Goal: Task Accomplishment & Management: Manage account settings

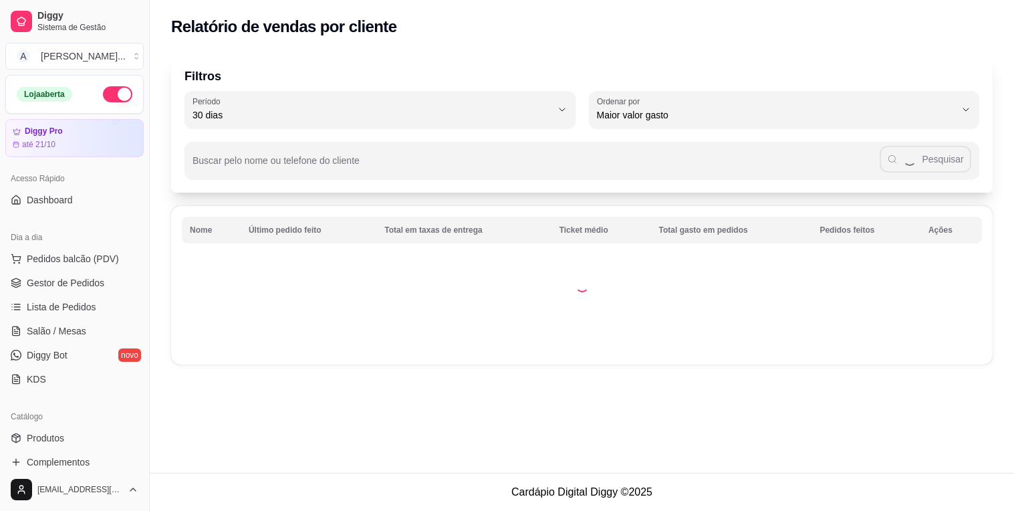
select select "30"
select select "HIGHEST_TOTAL_SPENT_WITH_ORDERS"
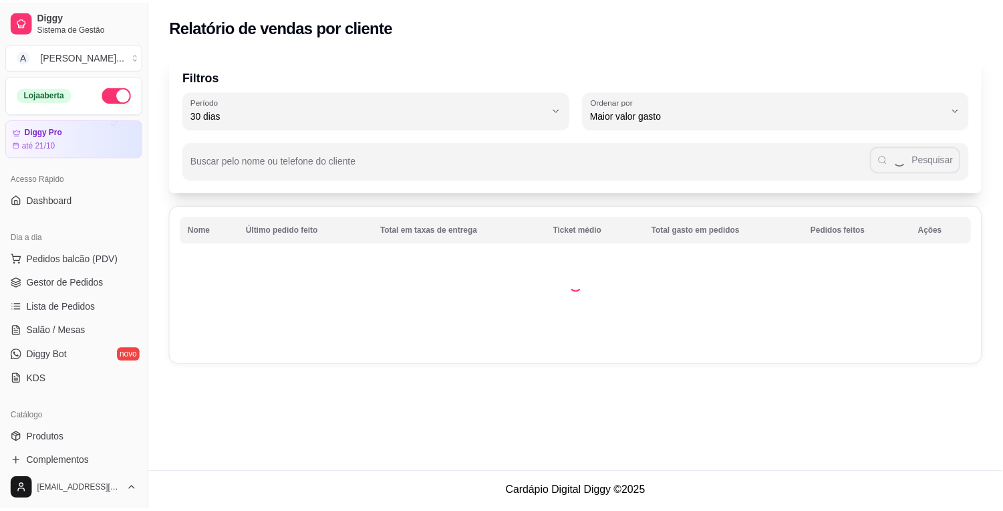
scroll to position [302, 0]
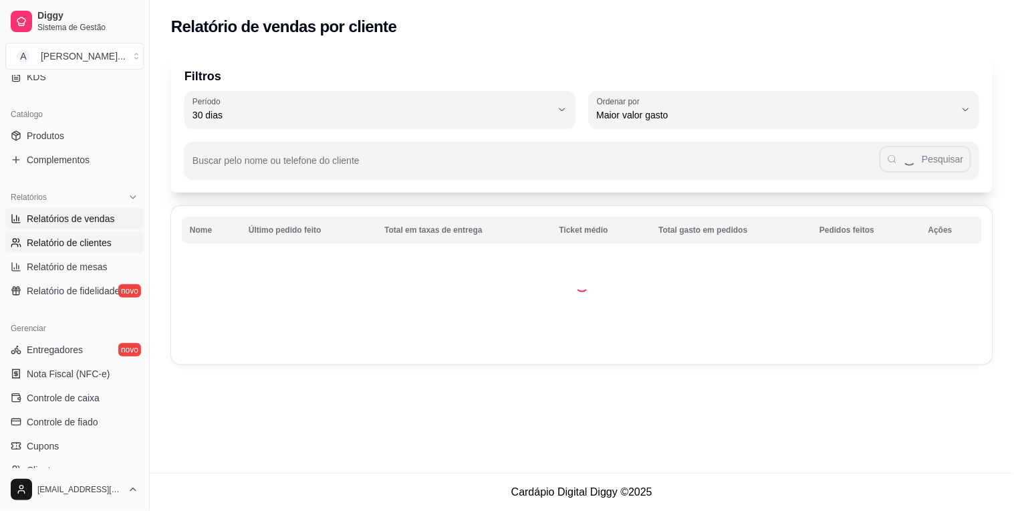
click at [98, 212] on span "Relatórios de vendas" at bounding box center [71, 218] width 88 height 13
select select "ALL"
select select "0"
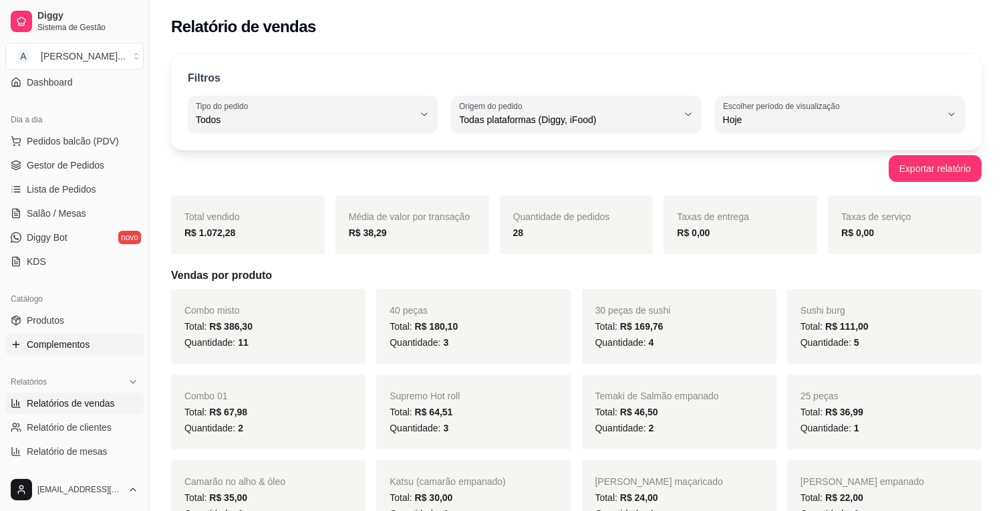
scroll to position [79, 0]
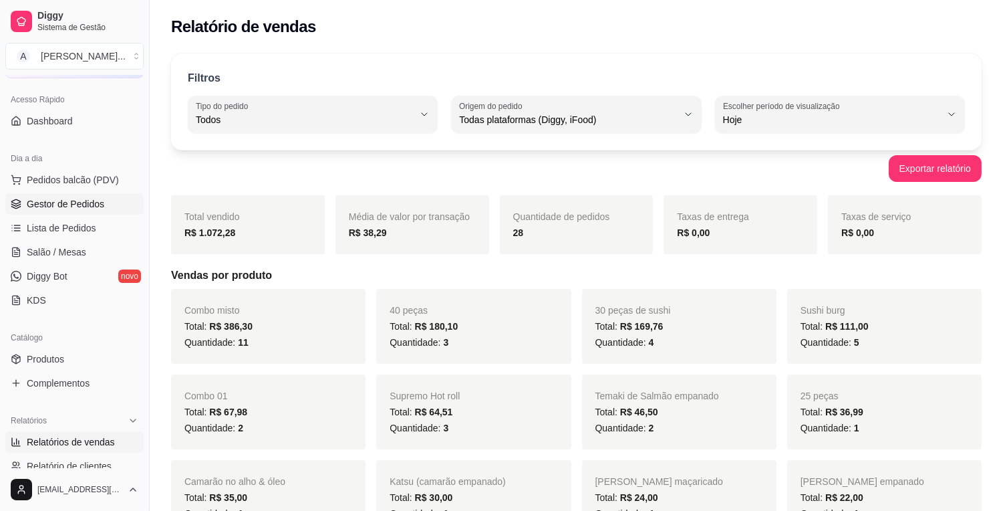
click at [94, 198] on span "Gestor de Pedidos" at bounding box center [66, 203] width 78 height 13
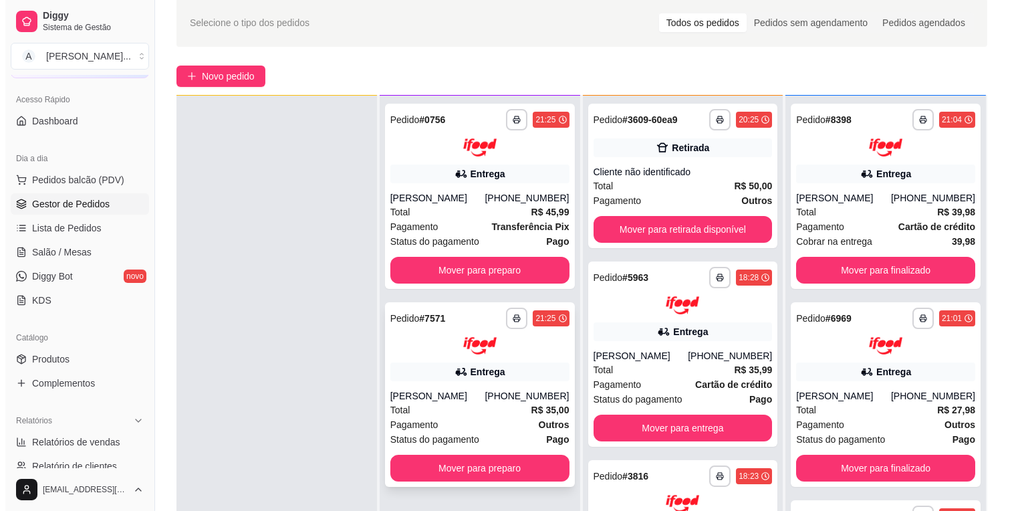
scroll to position [204, 0]
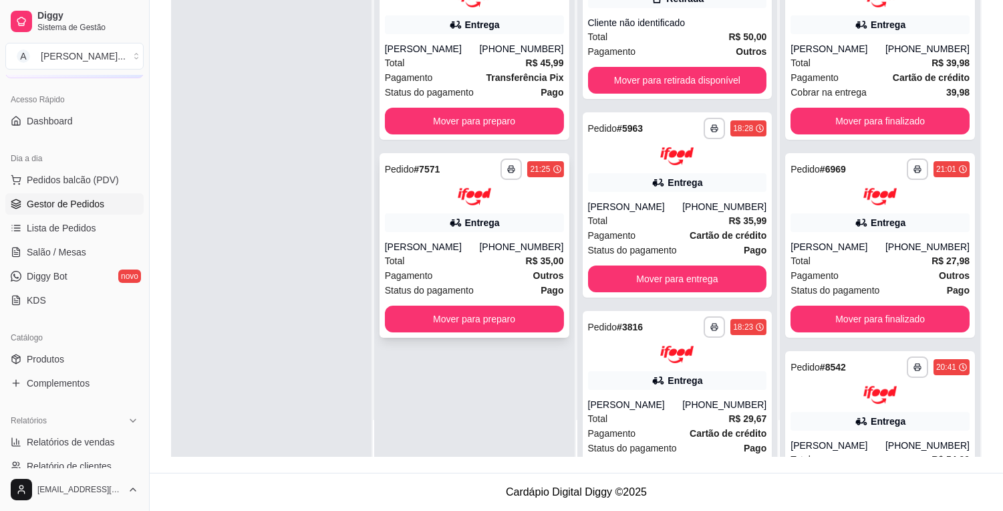
click at [432, 219] on div "Entrega" at bounding box center [474, 222] width 179 height 19
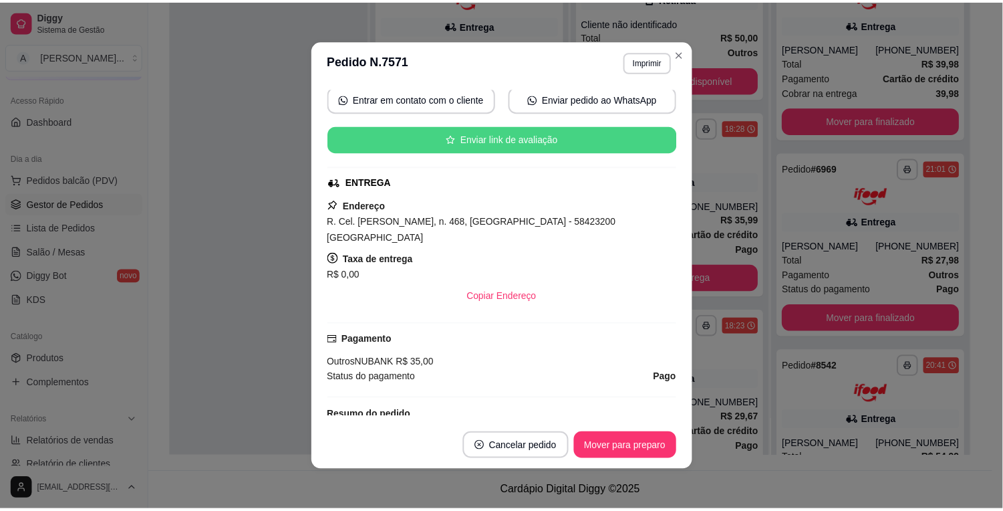
scroll to position [223, 0]
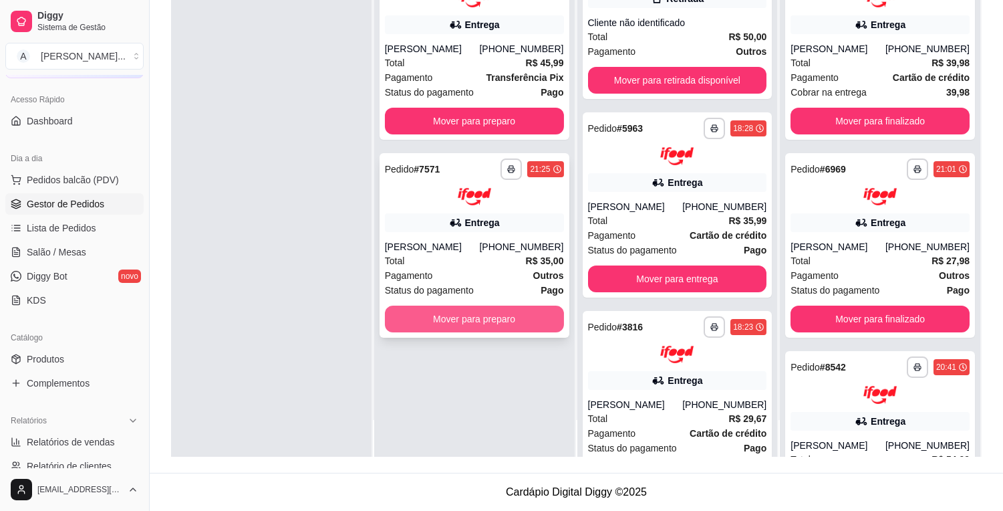
click at [486, 318] on button "Mover para preparo" at bounding box center [474, 318] width 179 height 27
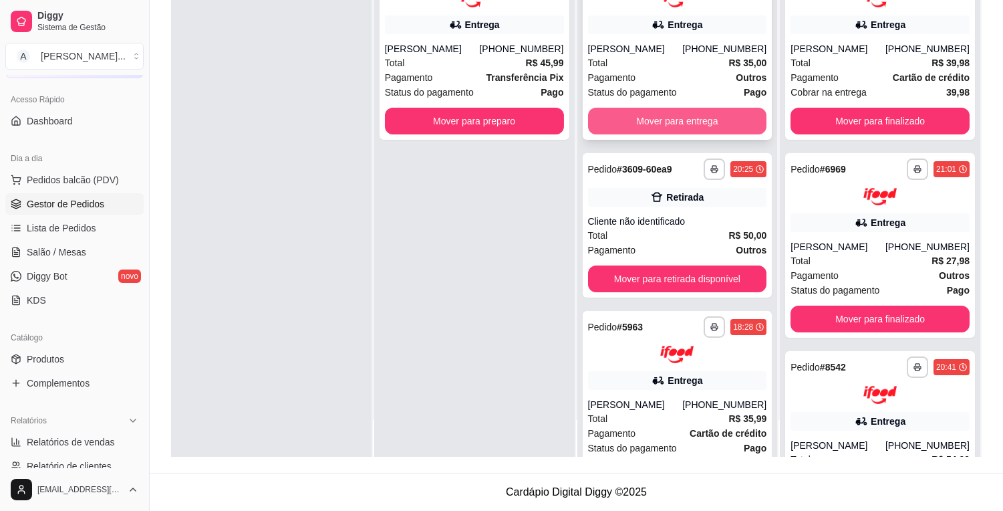
click at [630, 120] on button "Mover para entrega" at bounding box center [677, 121] width 179 height 27
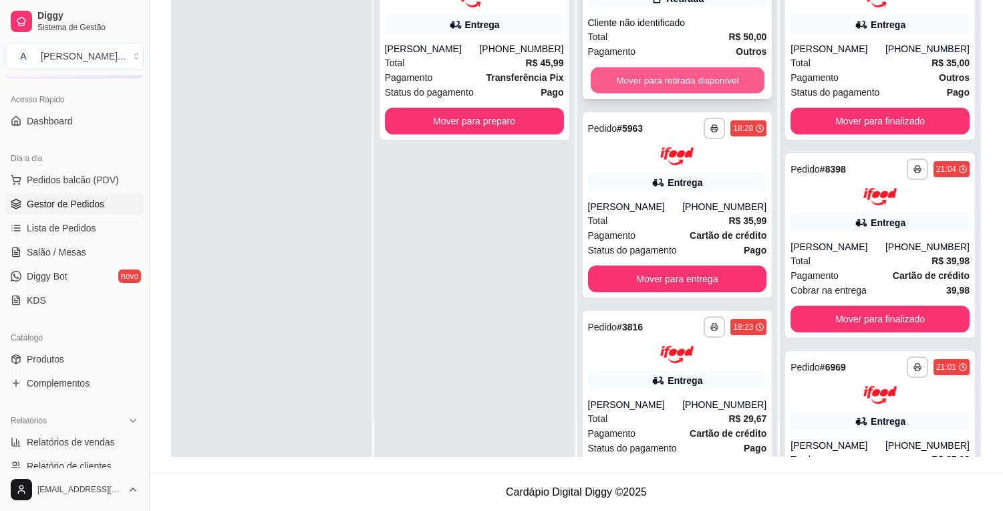
click at [650, 87] on button "Mover para retirada disponível" at bounding box center [678, 81] width 174 height 26
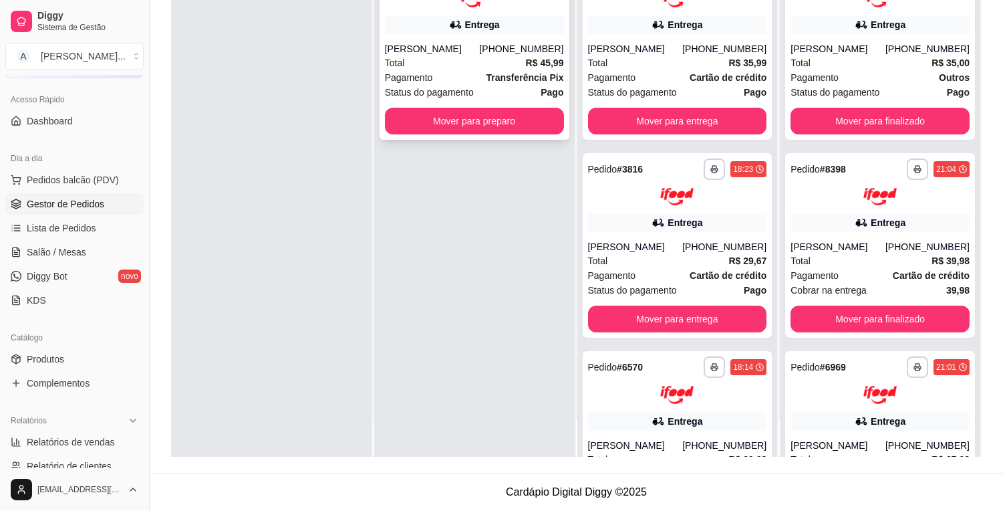
click at [444, 65] on div "Total R$ 45,99" at bounding box center [474, 62] width 179 height 15
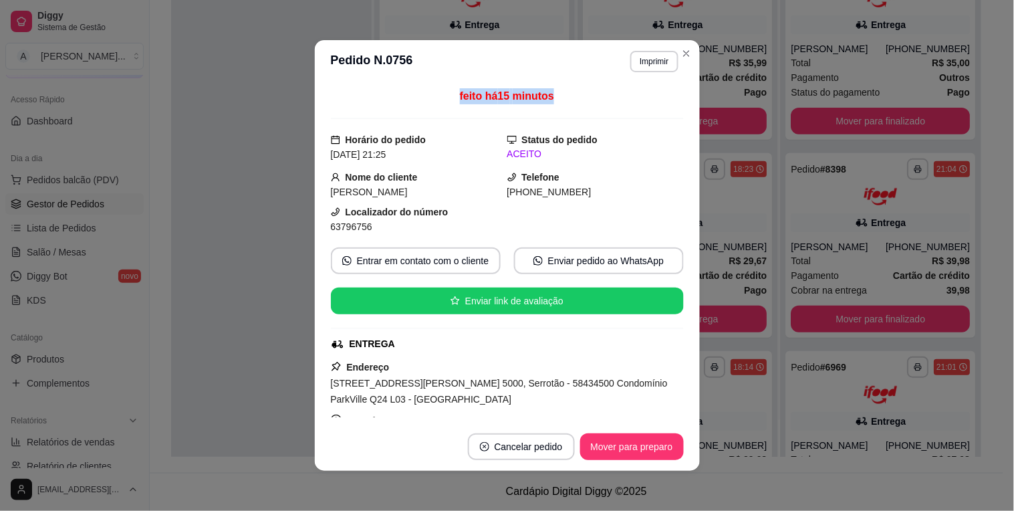
drag, startPoint x: 444, startPoint y: 65, endPoint x: 469, endPoint y: 117, distance: 57.7
click at [469, 117] on section "**********" at bounding box center [507, 255] width 385 height 430
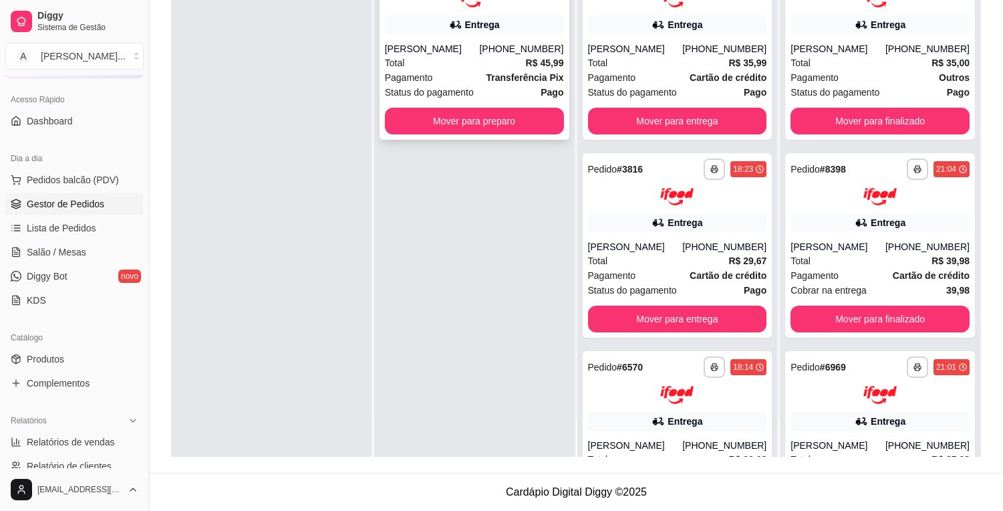
click at [389, 63] on span "Total" at bounding box center [395, 62] width 20 height 15
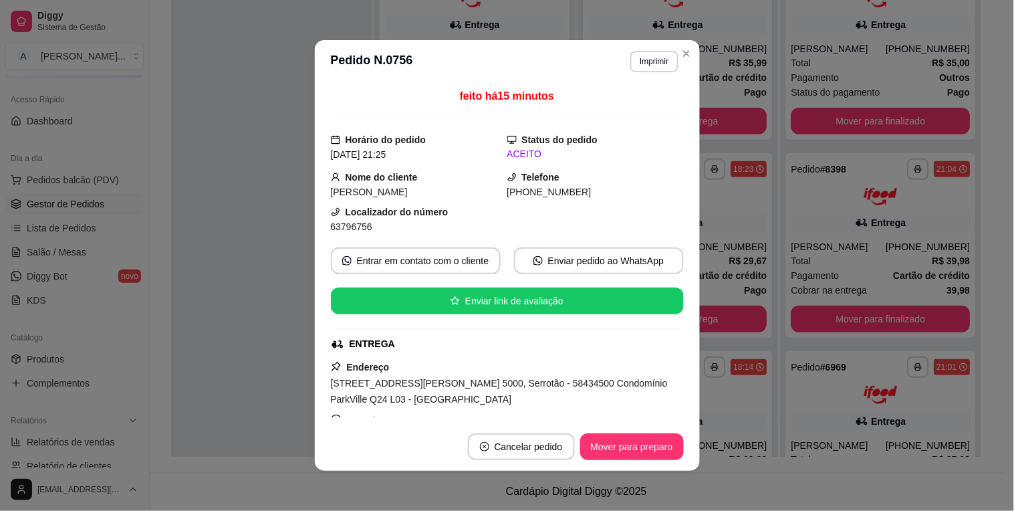
click at [420, 395] on span "[STREET_ADDRESS][PERSON_NAME] 5000, Serrotão - 58434500 Condomínio ParkVille Q2…" at bounding box center [499, 391] width 337 height 27
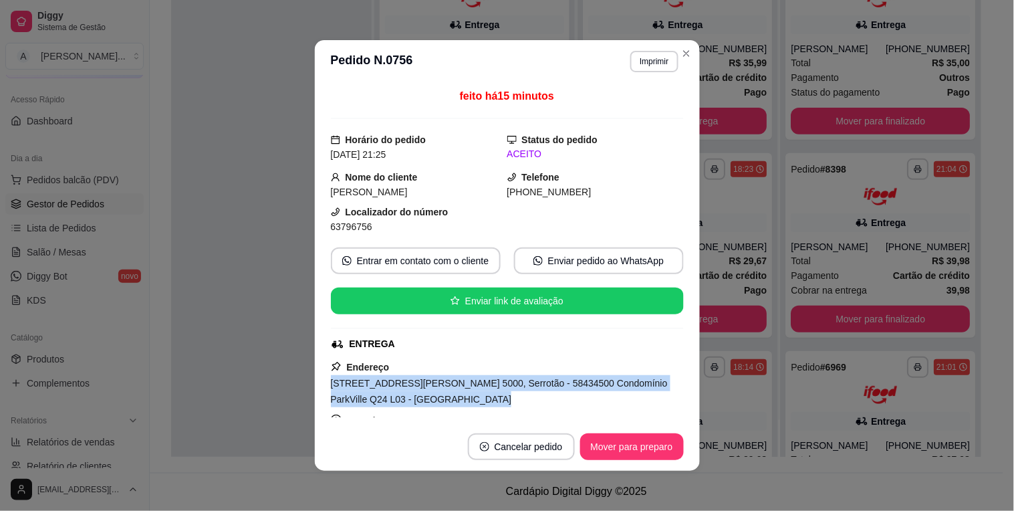
click at [420, 395] on span "[STREET_ADDRESS][PERSON_NAME] 5000, Serrotão - 58434500 Condomínio ParkVille Q2…" at bounding box center [499, 391] width 337 height 27
copy span "[STREET_ADDRESS][PERSON_NAME] 5000, Serrotão - 58434500 Condomínio ParkVille Q2…"
click at [651, 62] on button "Imprimir" at bounding box center [654, 61] width 46 height 21
click at [619, 109] on button "IMPRESSORA" at bounding box center [625, 108] width 97 height 21
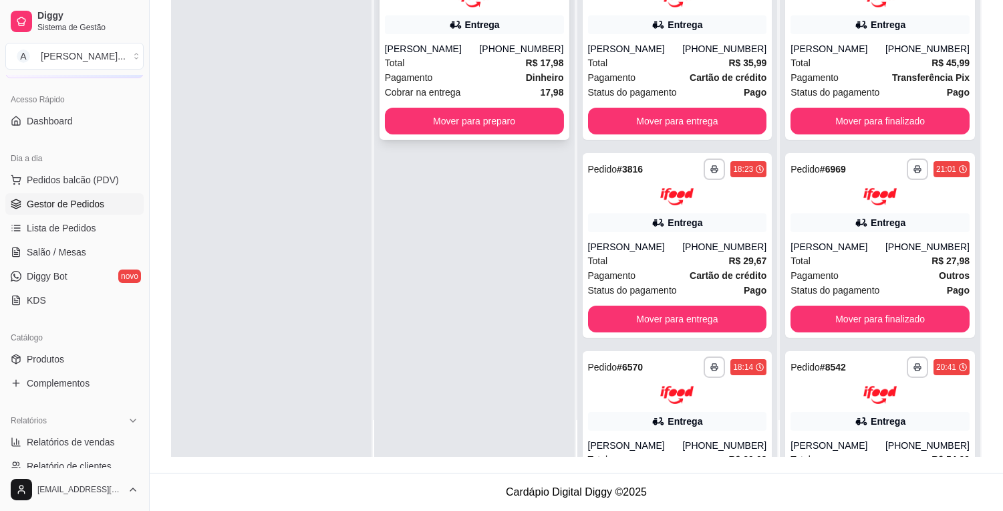
click at [462, 43] on div "[PERSON_NAME]" at bounding box center [432, 48] width 95 height 13
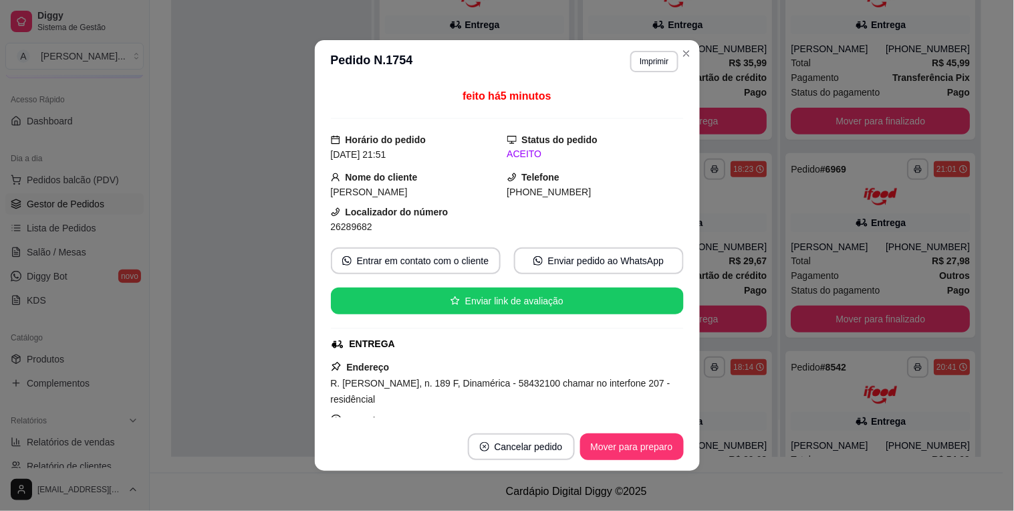
click at [437, 378] on span "R. [PERSON_NAME], n. 189 F, Dinamérica - 58432100 chamar no interfone 207 - res…" at bounding box center [501, 391] width 340 height 27
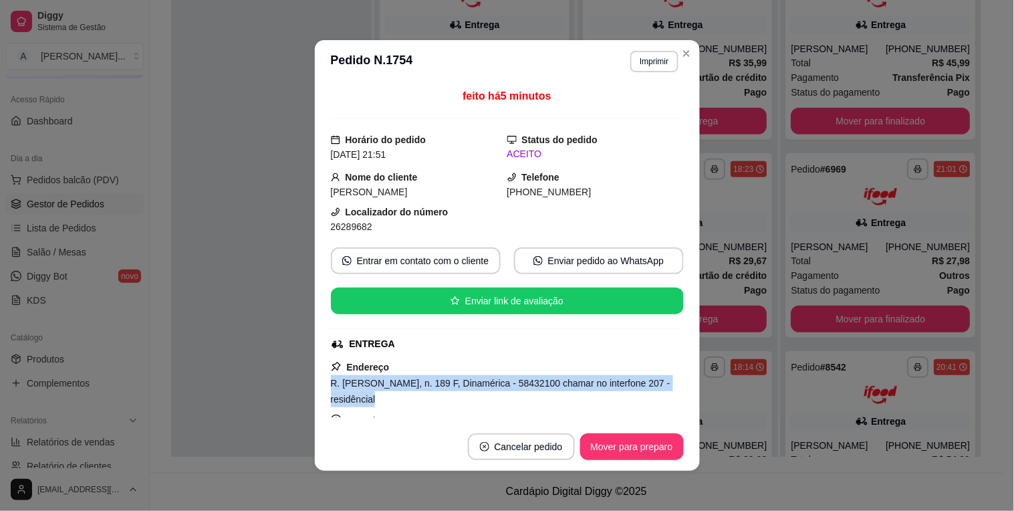
click at [437, 378] on span "R. [PERSON_NAME], n. 189 F, Dinamérica - 58432100 chamar no interfone 207 - res…" at bounding box center [501, 391] width 340 height 27
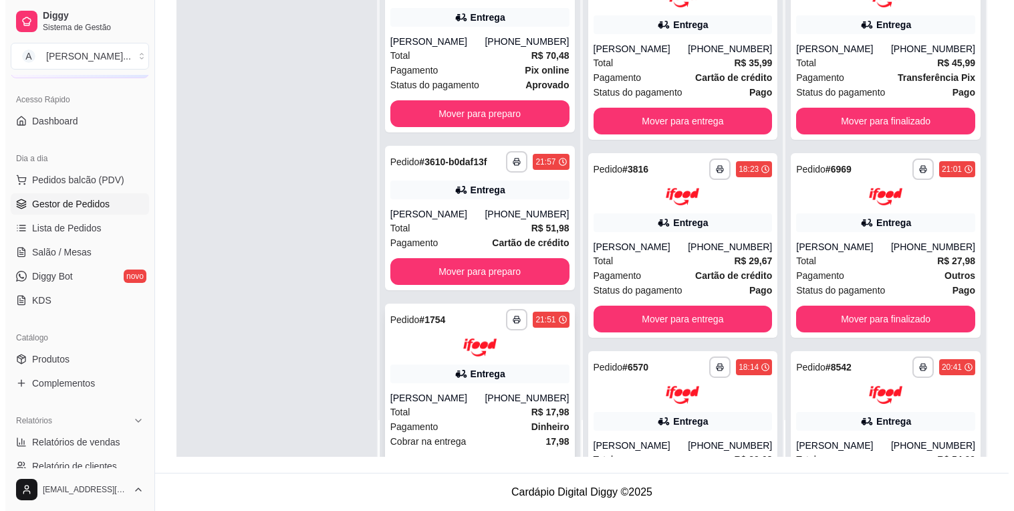
scroll to position [114, 0]
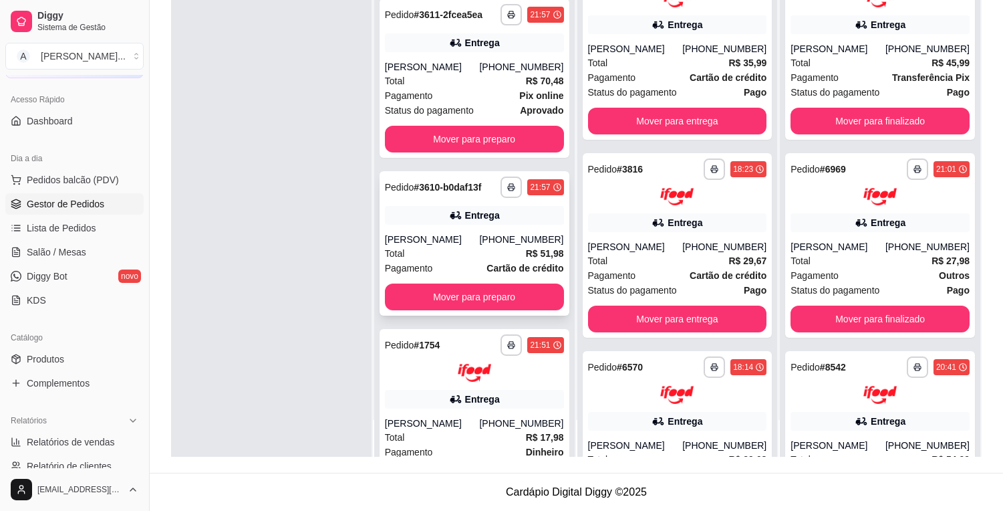
click at [503, 237] on div "[PHONE_NUMBER]" at bounding box center [521, 239] width 84 height 13
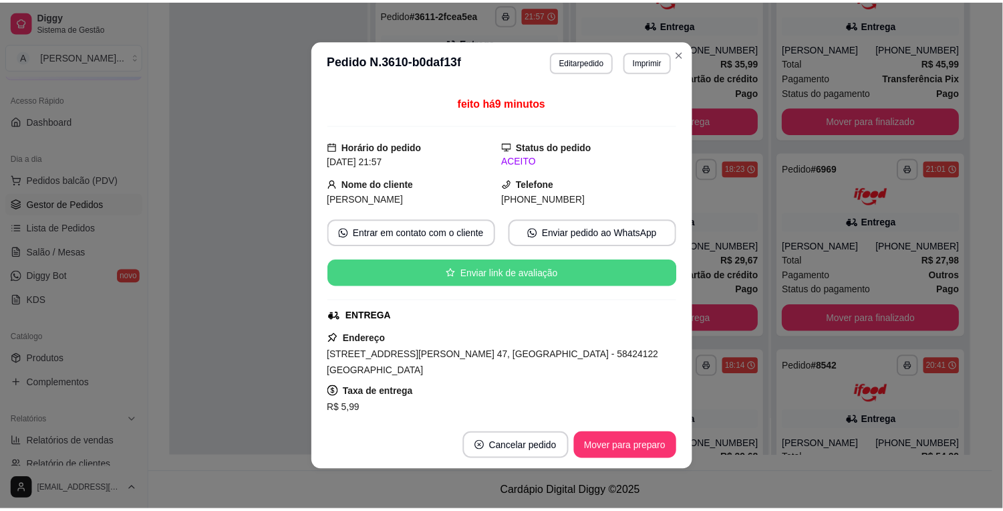
scroll to position [86, 0]
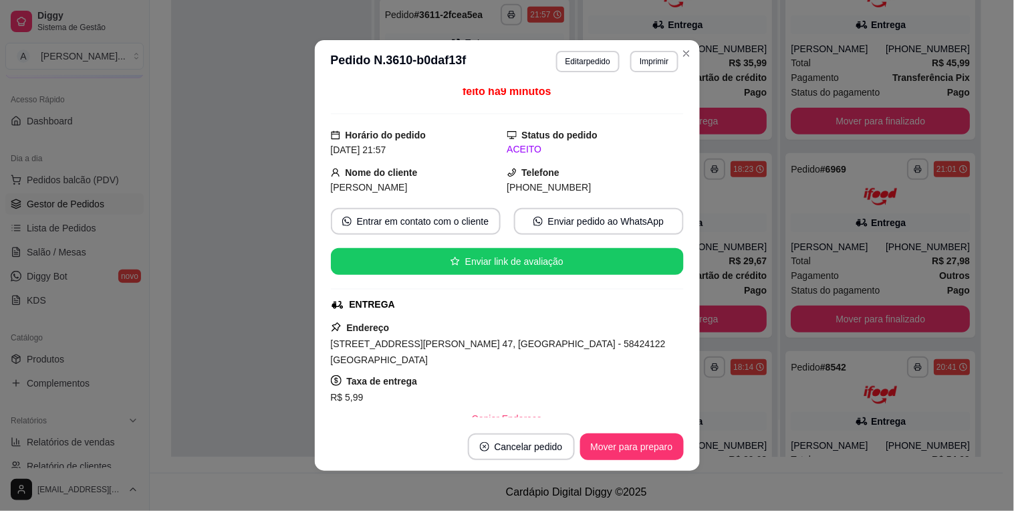
click at [274, 288] on div at bounding box center [271, 202] width 201 height 511
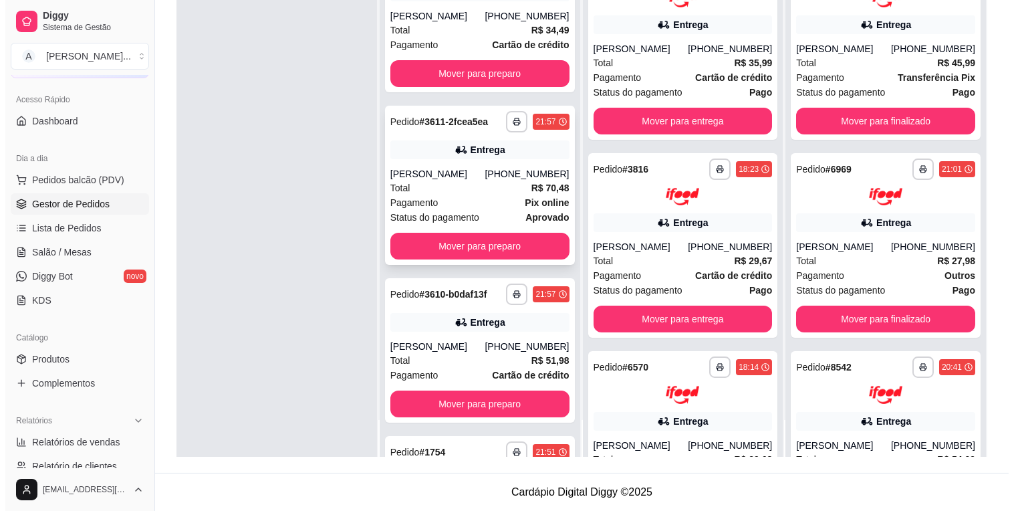
scroll to position [0, 0]
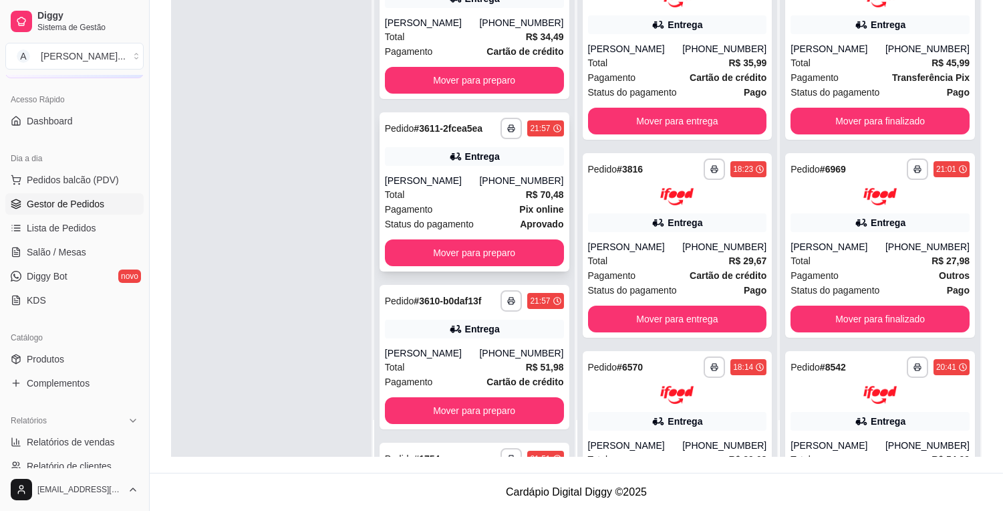
click at [473, 184] on div "[PERSON_NAME]" at bounding box center [432, 180] width 95 height 13
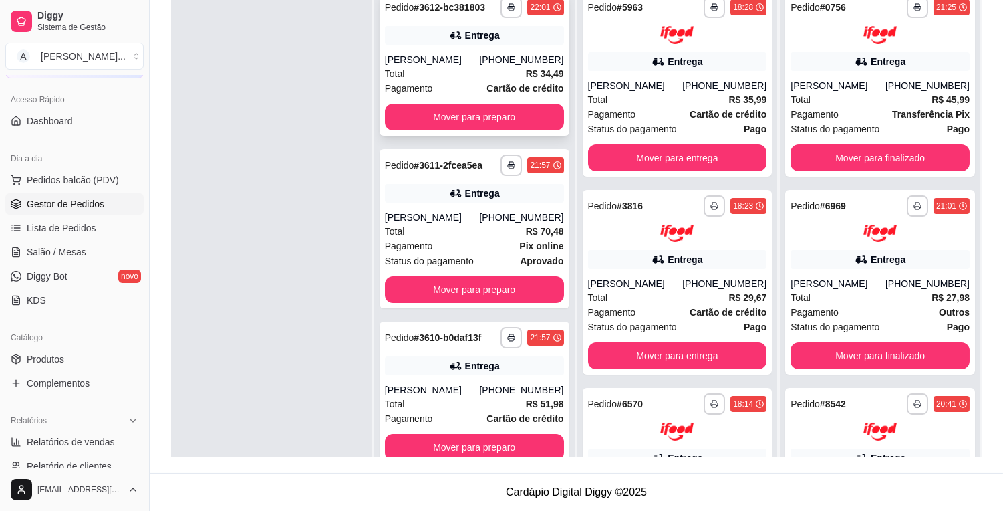
click at [471, 75] on div "Total R$ 34,49" at bounding box center [474, 73] width 179 height 15
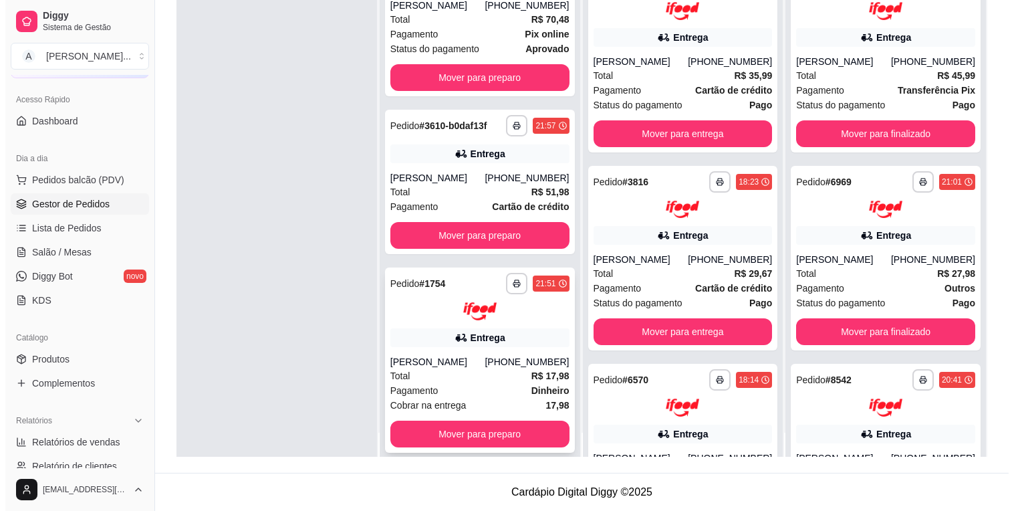
scroll to position [37, 0]
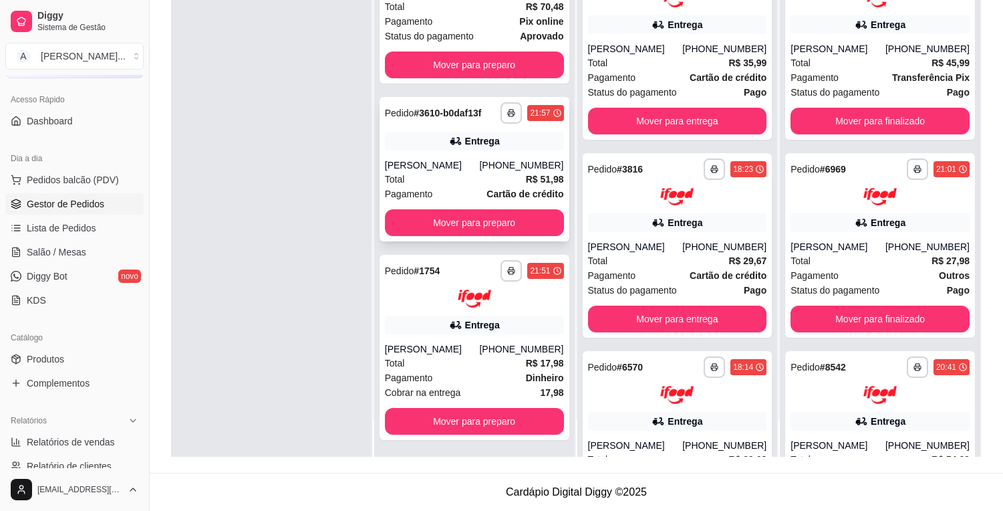
click at [515, 168] on div "[PHONE_NUMBER]" at bounding box center [521, 164] width 84 height 13
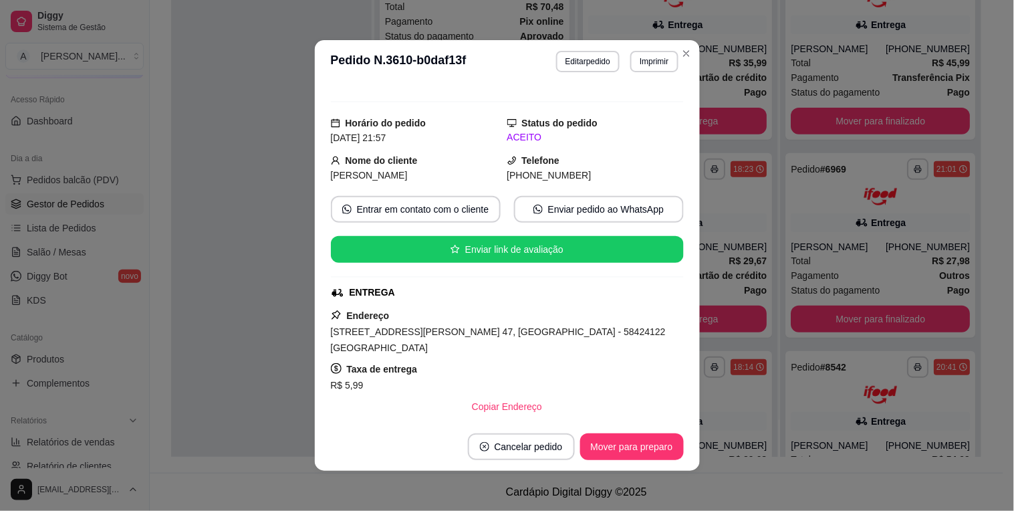
scroll to position [148, 0]
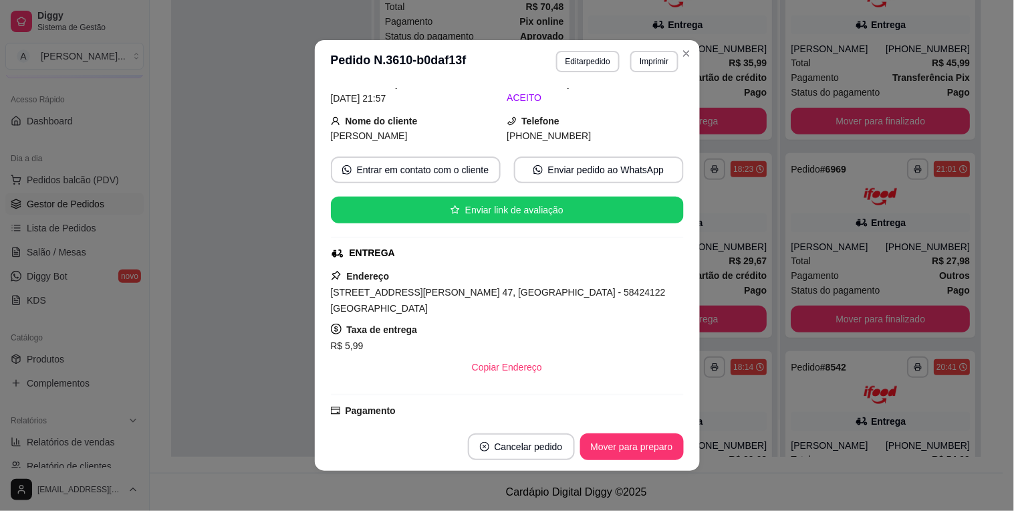
click at [493, 289] on span "[STREET_ADDRESS][PERSON_NAME] 47, [GEOGRAPHIC_DATA] - 58424122 [GEOGRAPHIC_DATA]" at bounding box center [498, 300] width 335 height 27
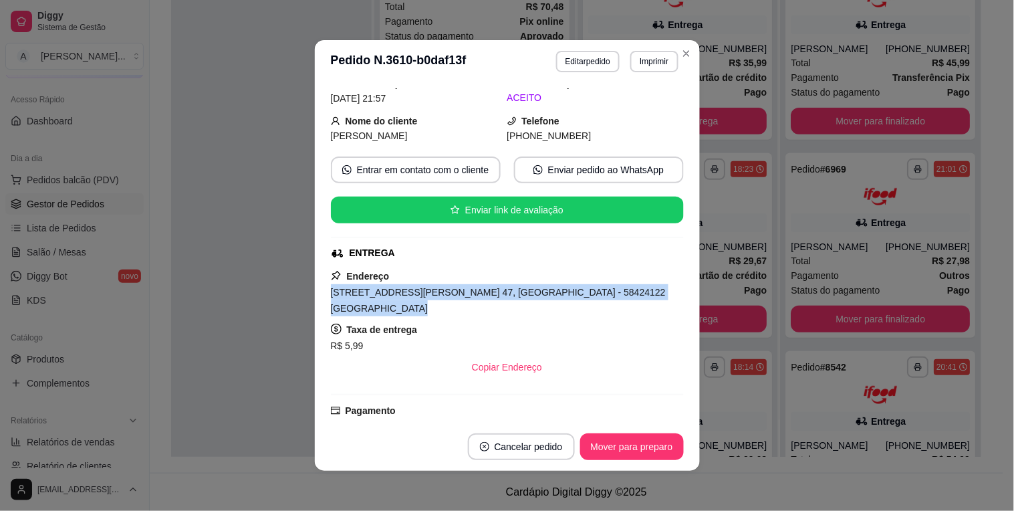
click at [493, 289] on span "[STREET_ADDRESS][PERSON_NAME] 47, [GEOGRAPHIC_DATA] - 58424122 [GEOGRAPHIC_DATA]" at bounding box center [498, 300] width 335 height 27
copy span "[STREET_ADDRESS][PERSON_NAME] 47, [GEOGRAPHIC_DATA] - 58424122 [GEOGRAPHIC_DATA]"
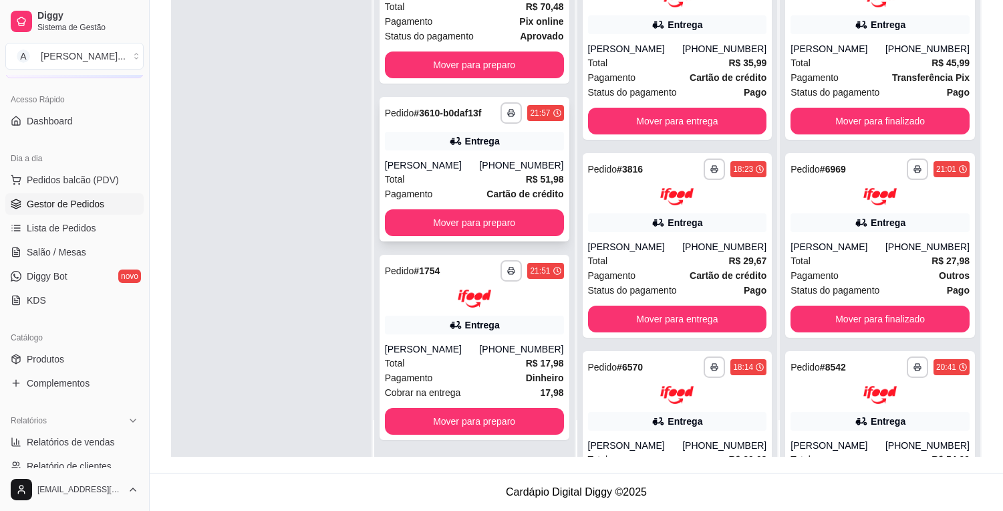
click at [517, 152] on div "**********" at bounding box center [475, 169] width 190 height 144
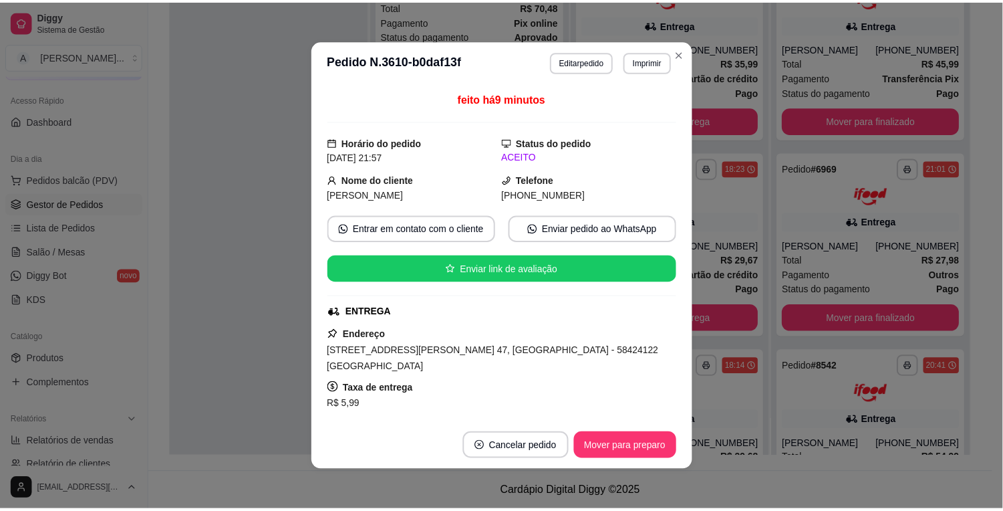
scroll to position [148, 0]
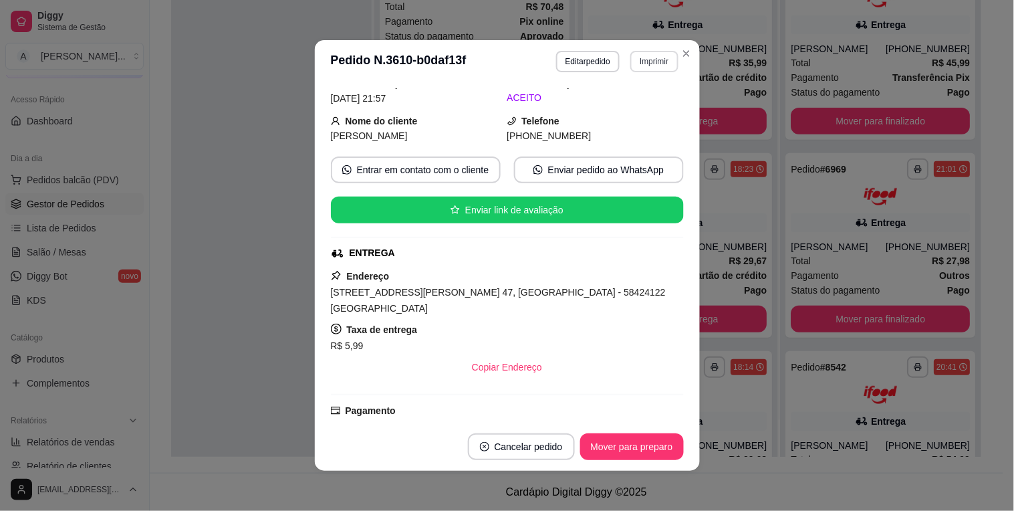
click at [645, 68] on button "Imprimir" at bounding box center [653, 61] width 47 height 21
click at [652, 63] on button "Imprimir" at bounding box center [654, 61] width 46 height 21
click at [638, 101] on button "IMPRESSORA" at bounding box center [625, 109] width 97 height 21
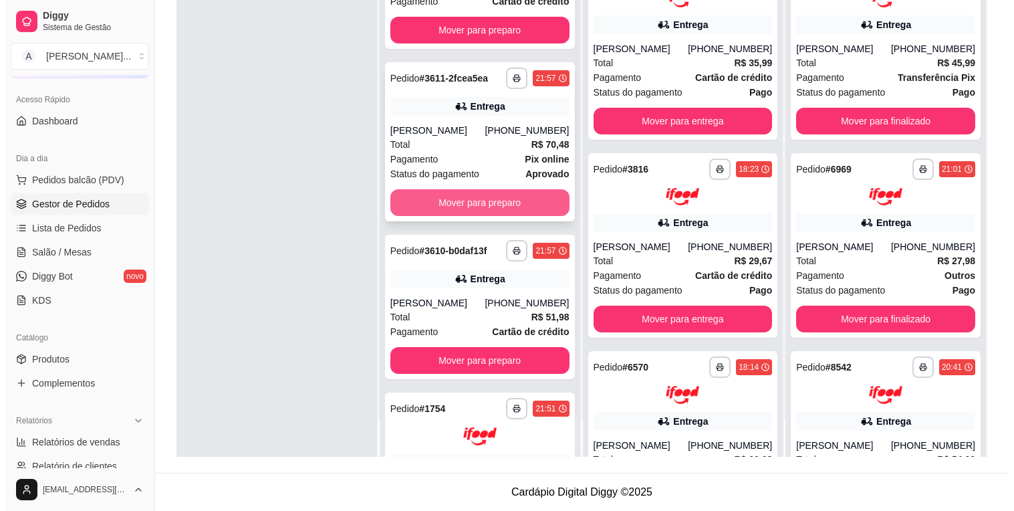
scroll to position [39, 0]
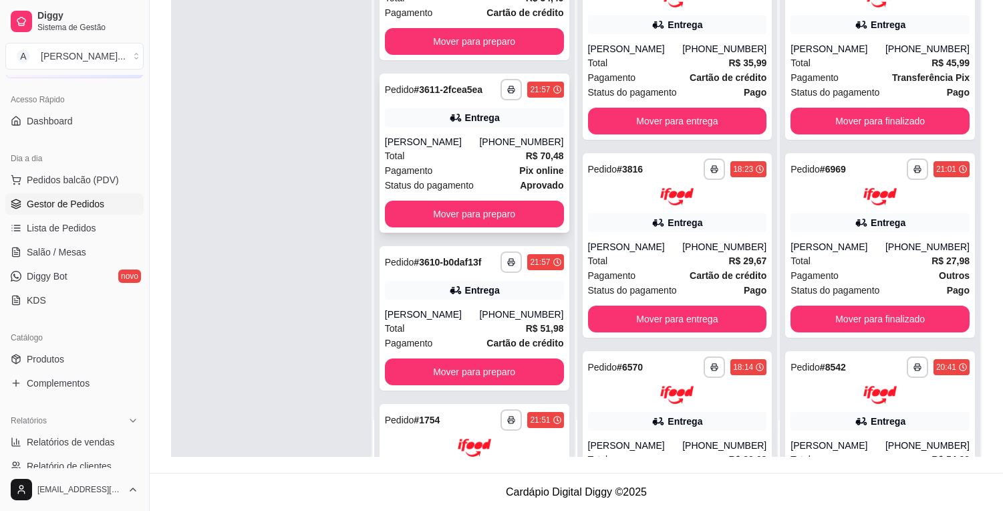
click at [459, 152] on div "Total R$ 70,48" at bounding box center [474, 155] width 179 height 15
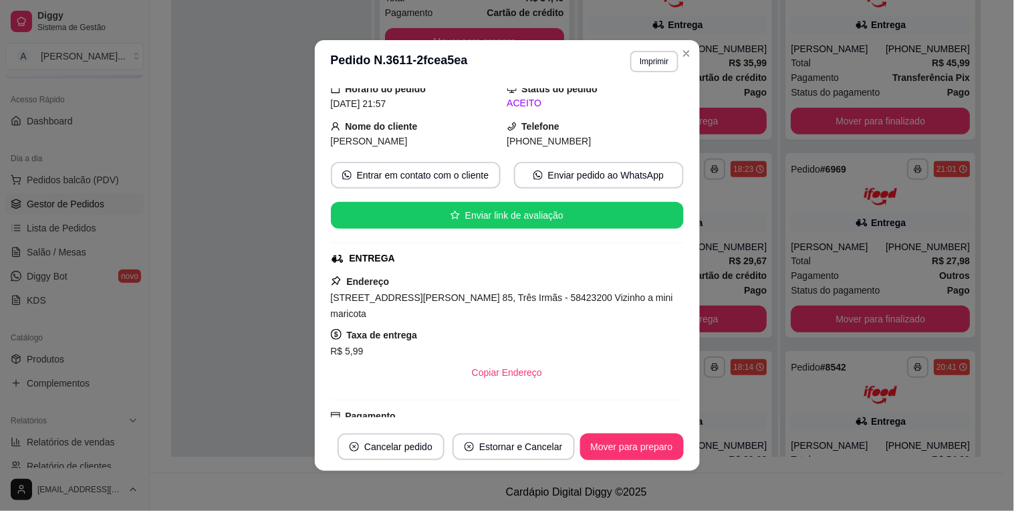
scroll to position [148, 0]
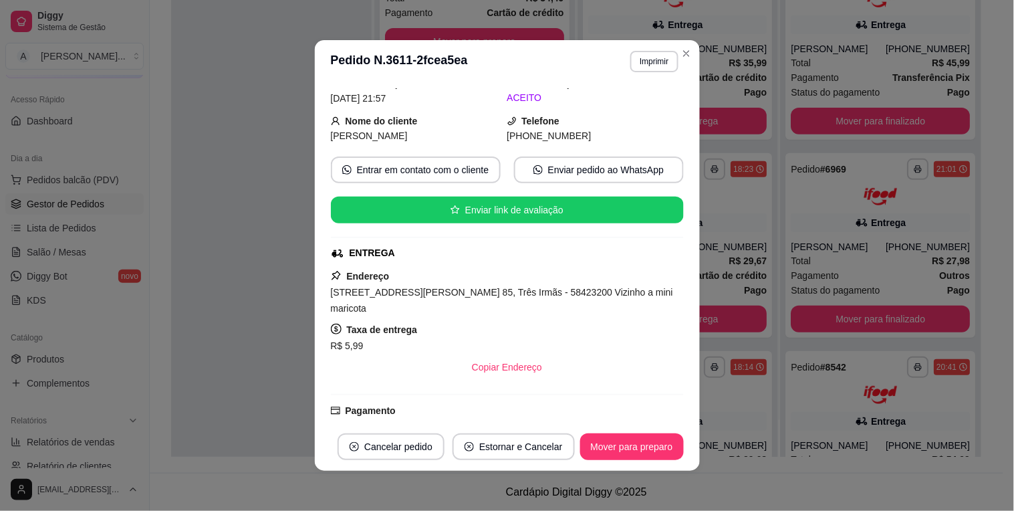
click at [450, 295] on span "[STREET_ADDRESS][PERSON_NAME] 85, Três Irmãs - 58423200 Vizinho a mini maricota" at bounding box center [502, 300] width 343 height 27
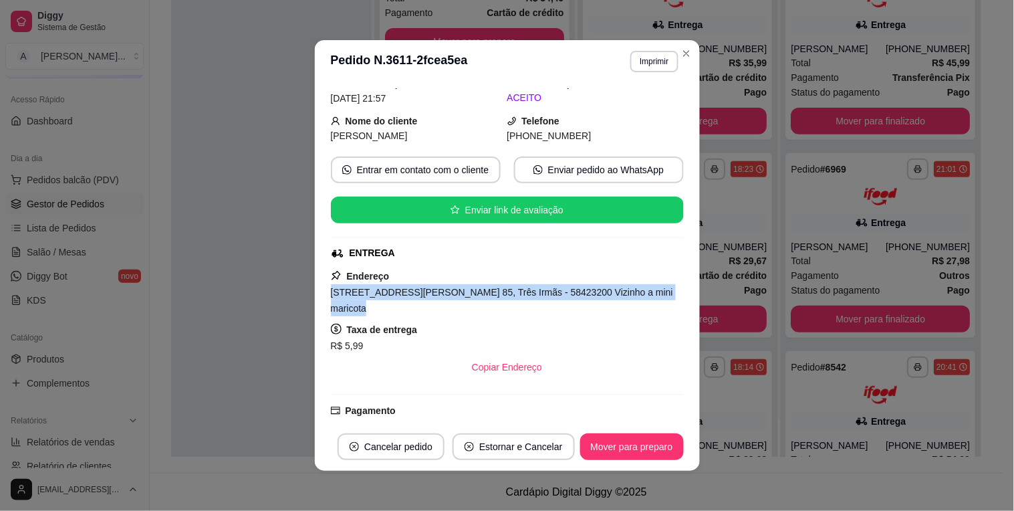
click at [450, 295] on span "[STREET_ADDRESS][PERSON_NAME] 85, Três Irmãs - 58423200 Vizinho a mini maricota" at bounding box center [502, 300] width 343 height 27
copy span "[STREET_ADDRESS][PERSON_NAME] 85, Três Irmãs - 58423200 Vizinho a mini maricota"
click at [643, 57] on button "Imprimir" at bounding box center [653, 61] width 47 height 21
click at [643, 57] on button "Imprimir" at bounding box center [654, 61] width 46 height 21
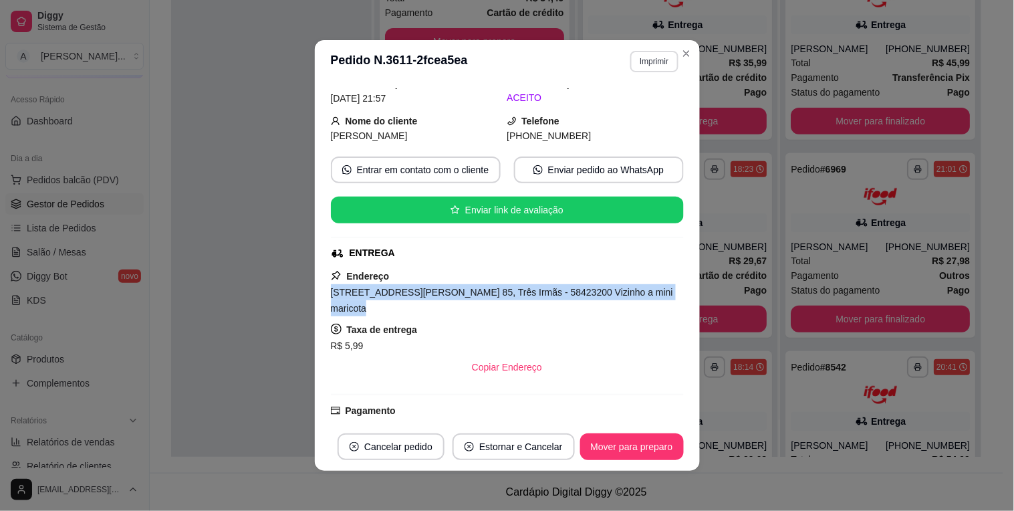
click at [657, 57] on button "Imprimir" at bounding box center [653, 61] width 47 height 21
click at [646, 102] on button "IMPRESSORA" at bounding box center [625, 109] width 97 height 21
click at [646, 102] on div "Escolha a impressora IMPRESSORA" at bounding box center [625, 100] width 110 height 45
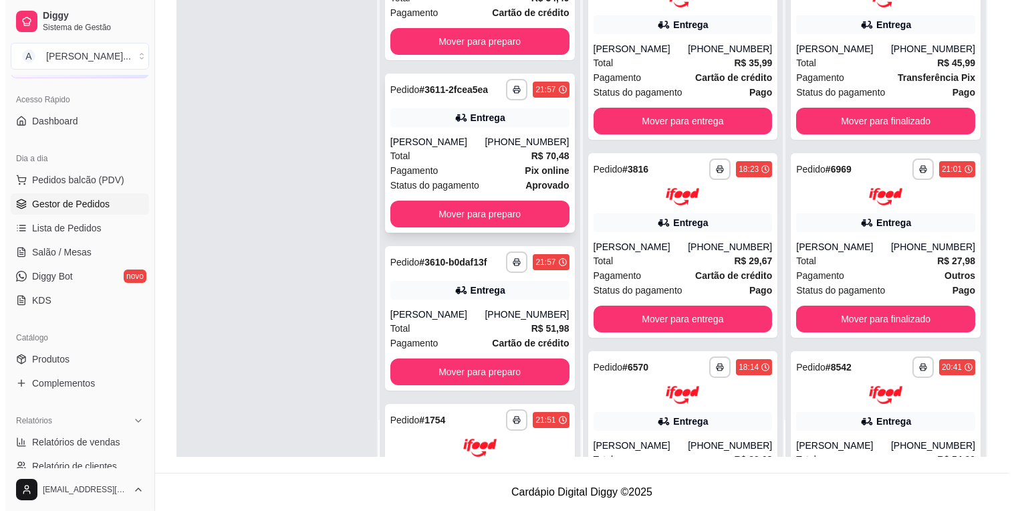
scroll to position [0, 0]
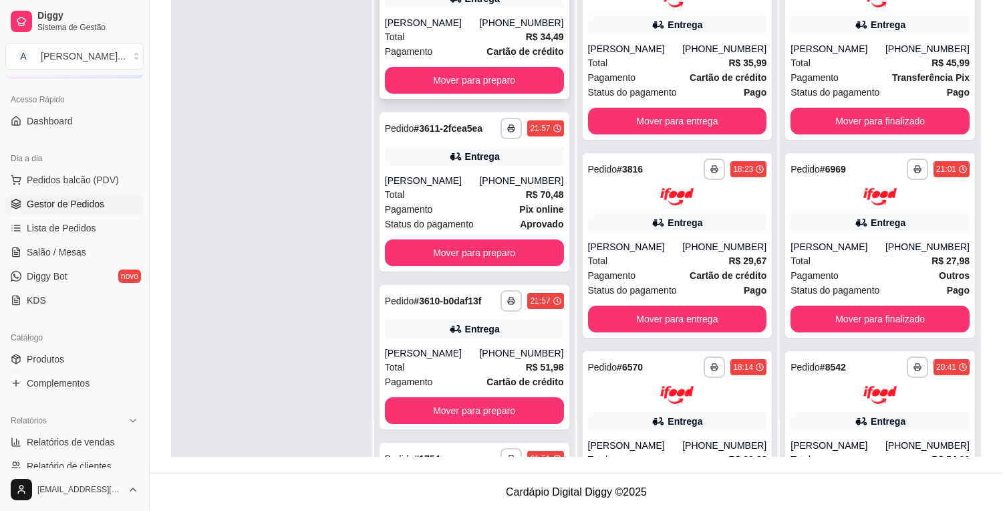
click at [477, 24] on div "[PERSON_NAME]" at bounding box center [432, 22] width 95 height 13
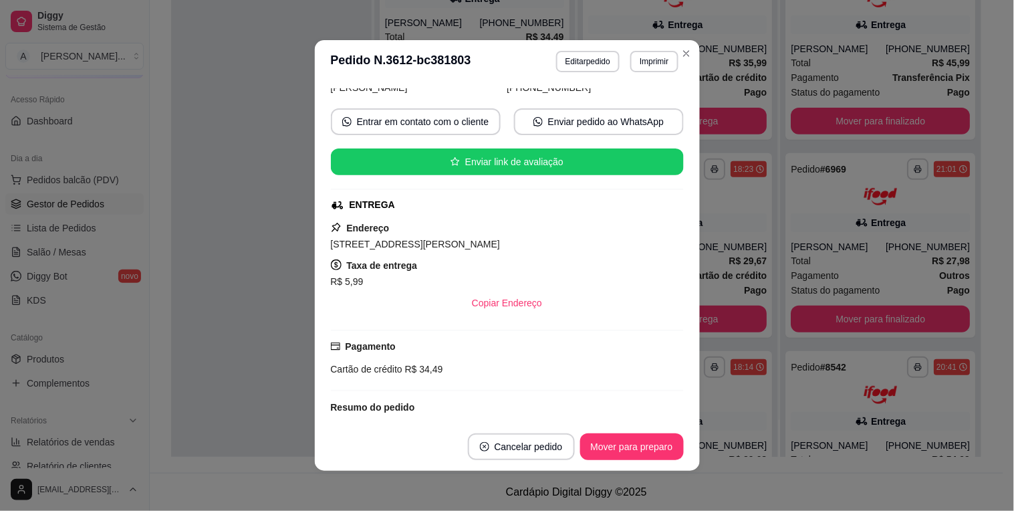
scroll to position [223, 0]
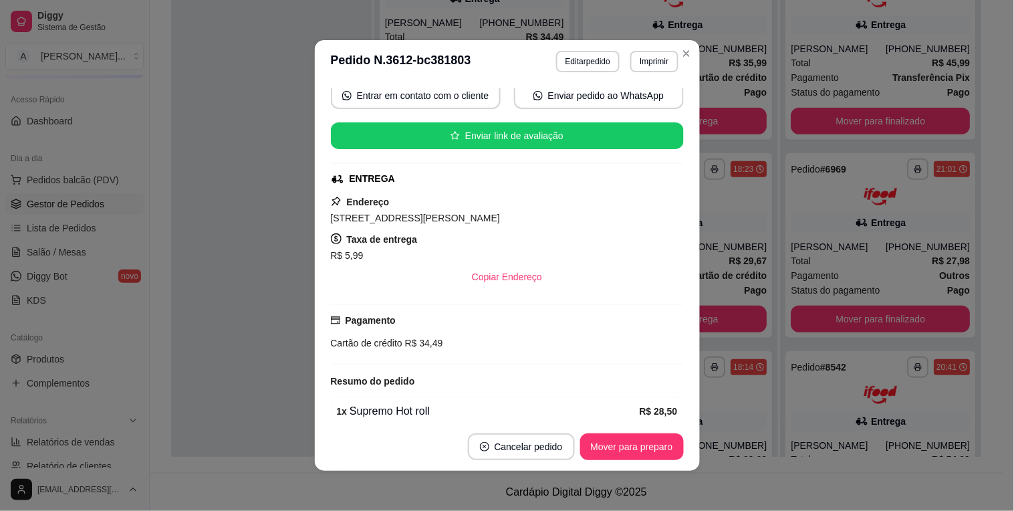
click at [475, 223] on span "[STREET_ADDRESS][PERSON_NAME]" at bounding box center [416, 218] width 170 height 11
copy span "[STREET_ADDRESS][PERSON_NAME]"
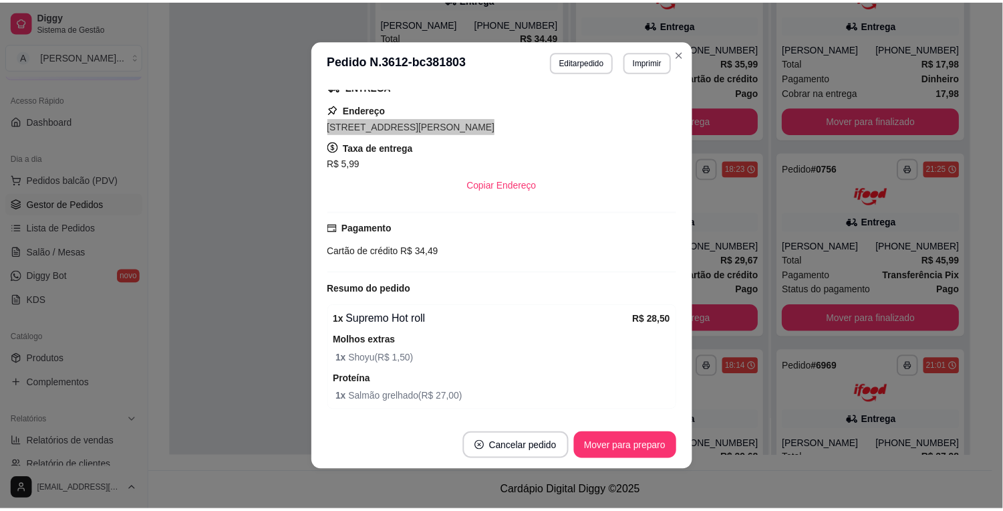
scroll to position [130, 0]
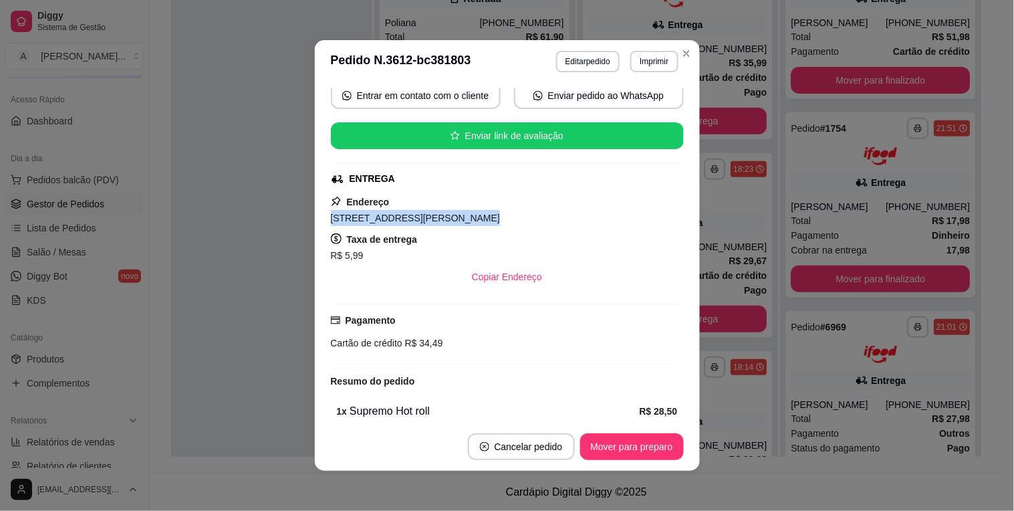
click at [166, 221] on div "**********" at bounding box center [577, 157] width 854 height 631
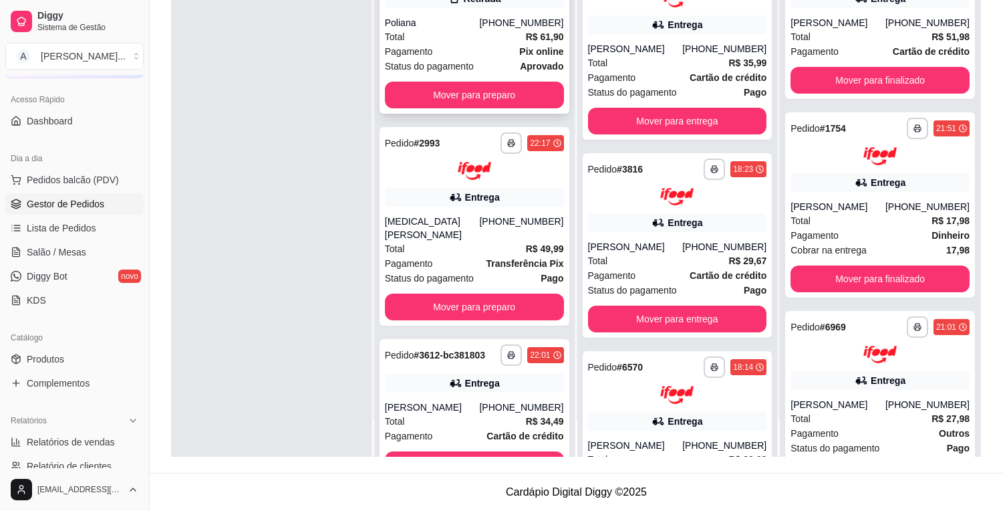
click at [531, 46] on strong "Pix online" at bounding box center [541, 51] width 44 height 11
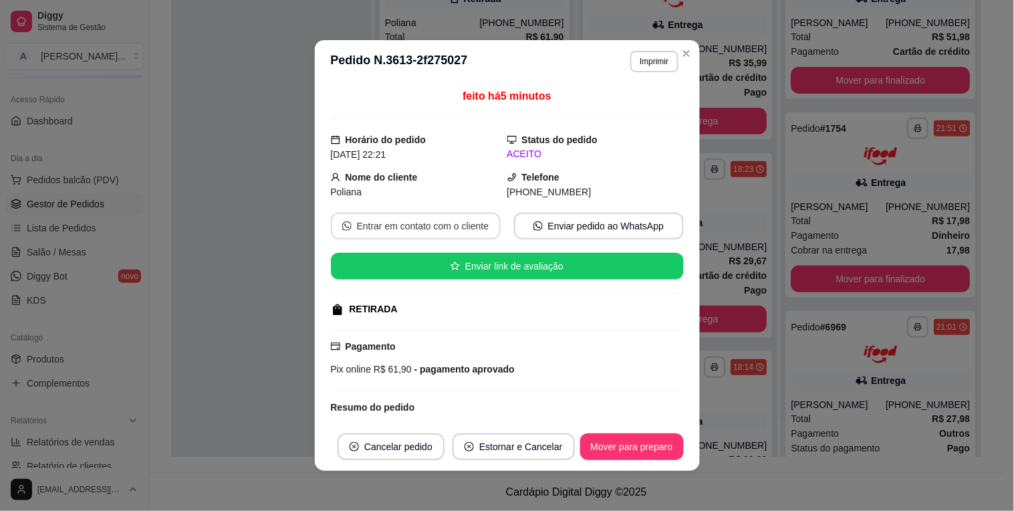
click at [436, 231] on button "Entrar em contato com o cliente" at bounding box center [416, 226] width 170 height 27
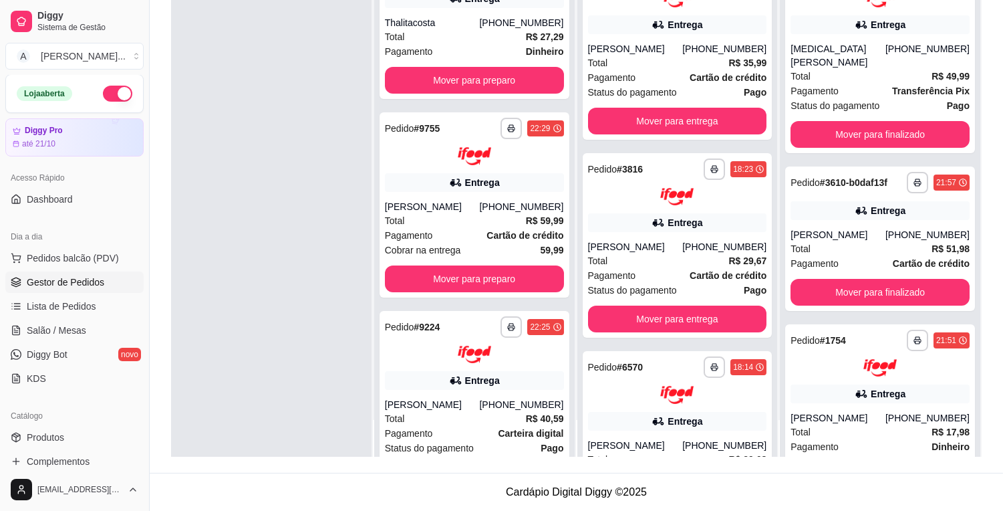
scroll to position [0, 0]
click at [103, 90] on button "button" at bounding box center [117, 94] width 29 height 16
click at [97, 90] on div "Loja aberta" at bounding box center [75, 94] width 116 height 16
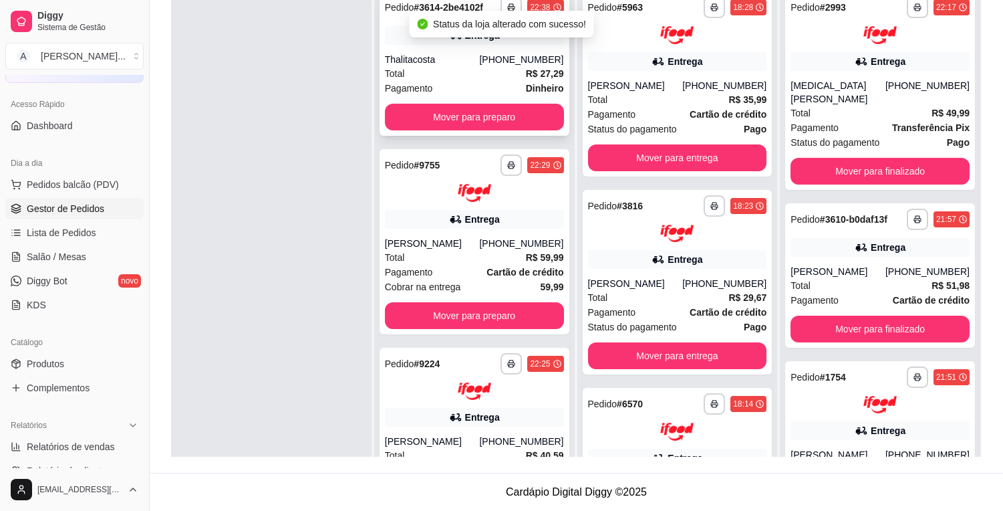
click at [452, 70] on div "Total R$ 27,29" at bounding box center [474, 73] width 179 height 15
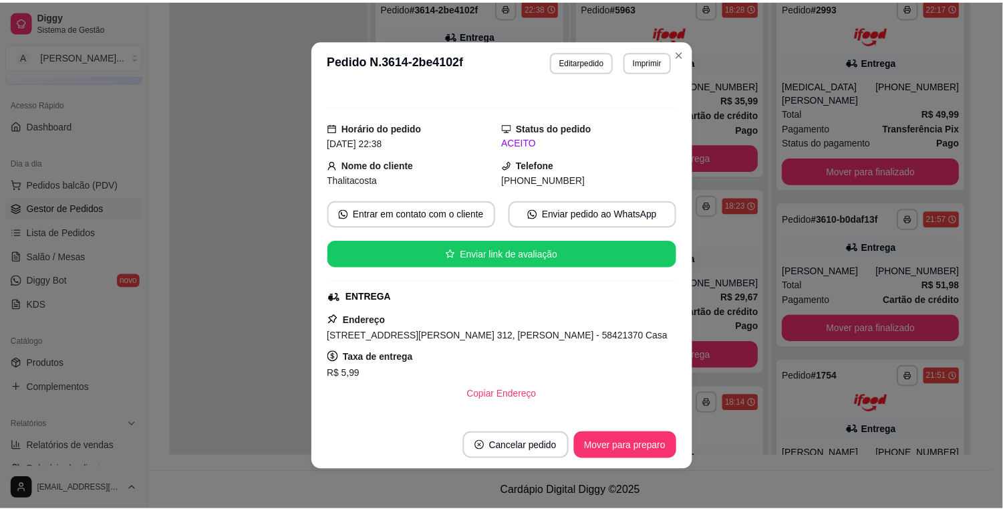
scroll to position [166, 0]
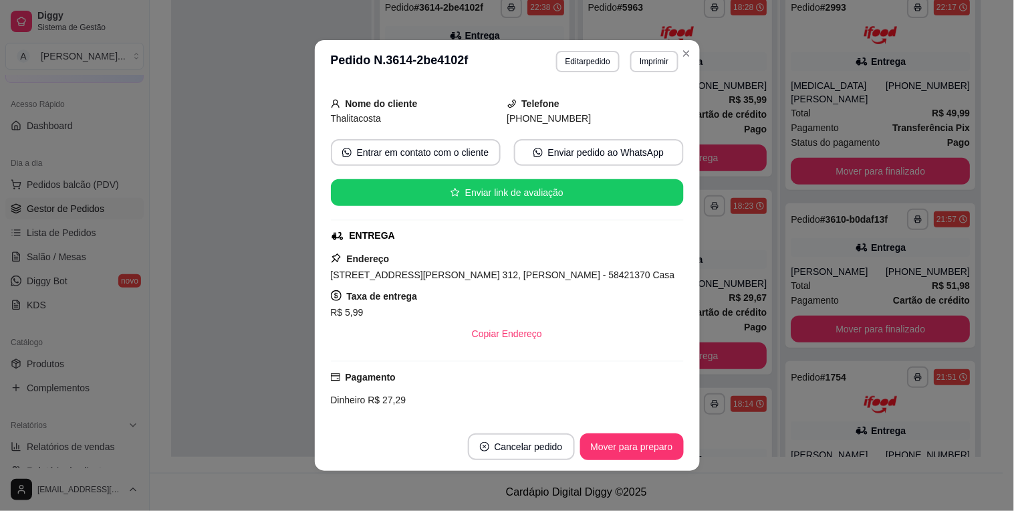
click at [499, 276] on span "[STREET_ADDRESS][PERSON_NAME] 312, [PERSON_NAME] - 58421370 Casa" at bounding box center [503, 274] width 344 height 11
copy span "[STREET_ADDRESS][PERSON_NAME] 312, [PERSON_NAME] - 58421370 Casa"
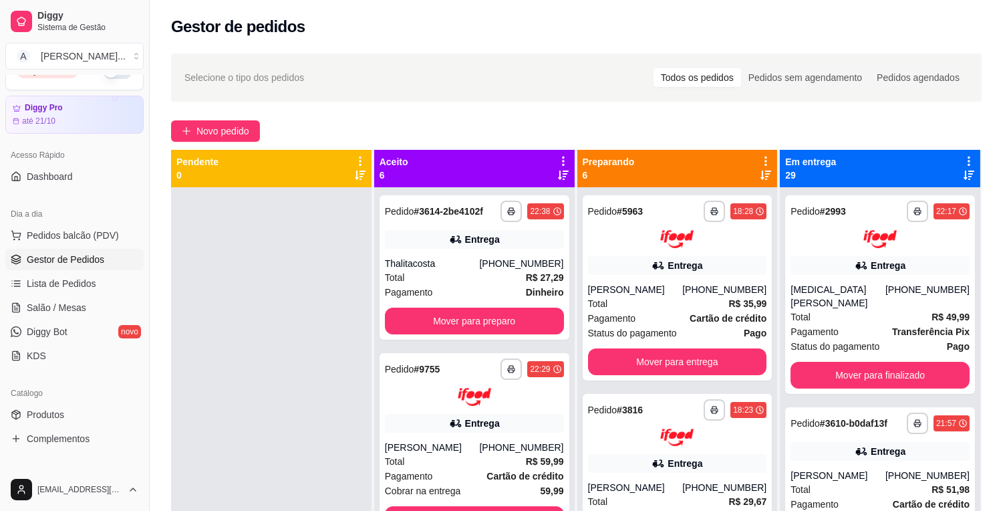
scroll to position [0, 0]
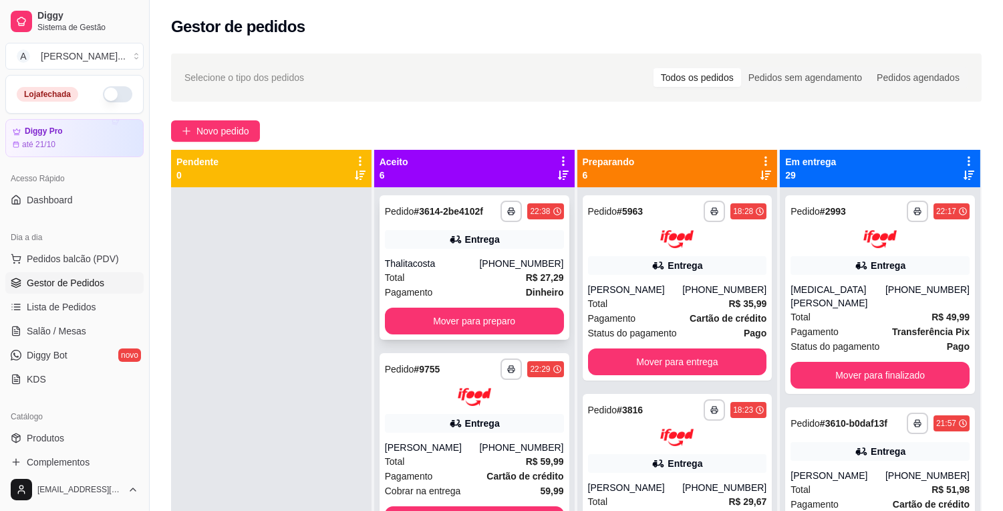
click at [513, 251] on div "**********" at bounding box center [475, 267] width 190 height 144
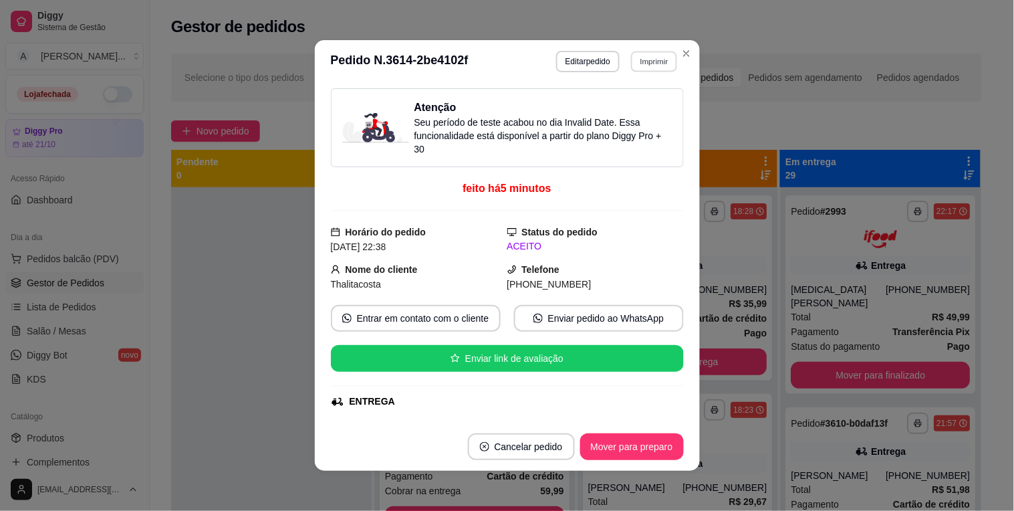
click at [644, 61] on button "Imprimir" at bounding box center [654, 61] width 46 height 21
click at [636, 107] on button "IMPRESSORA" at bounding box center [625, 108] width 97 height 21
click at [636, 107] on div "Escolha a impressora IMPRESSORA" at bounding box center [625, 99] width 110 height 45
click at [638, 435] on button "Mover para preparo" at bounding box center [632, 446] width 104 height 27
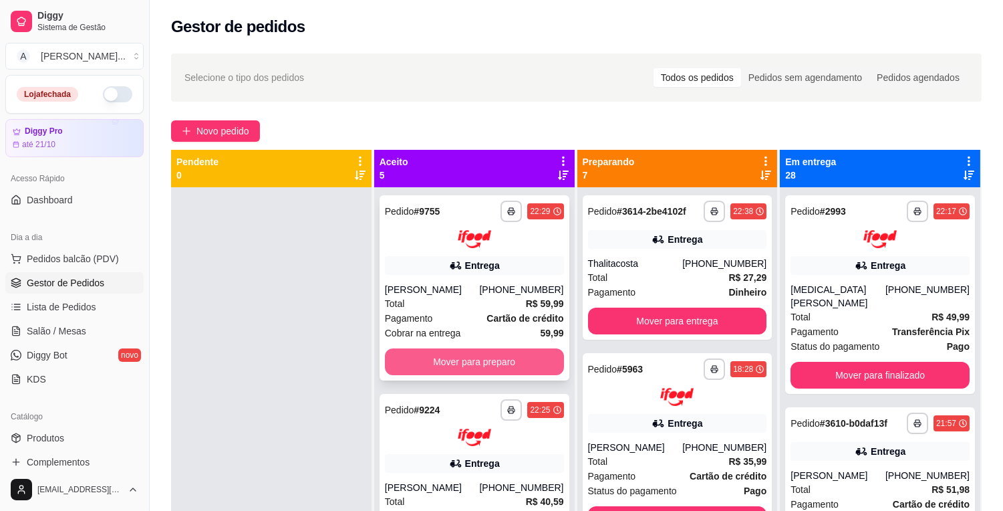
click at [457, 362] on button "Mover para preparo" at bounding box center [474, 361] width 179 height 27
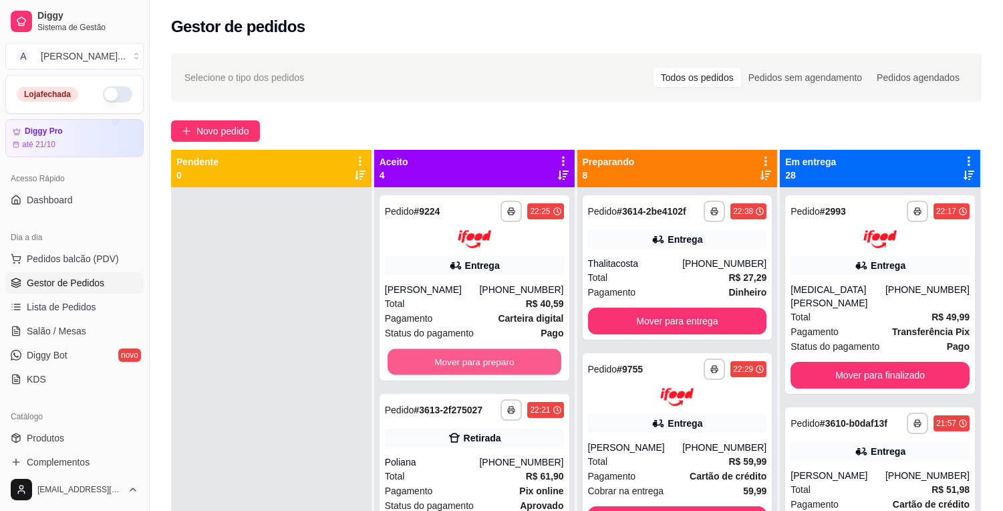
click at [457, 362] on button "Mover para preparo" at bounding box center [475, 361] width 174 height 26
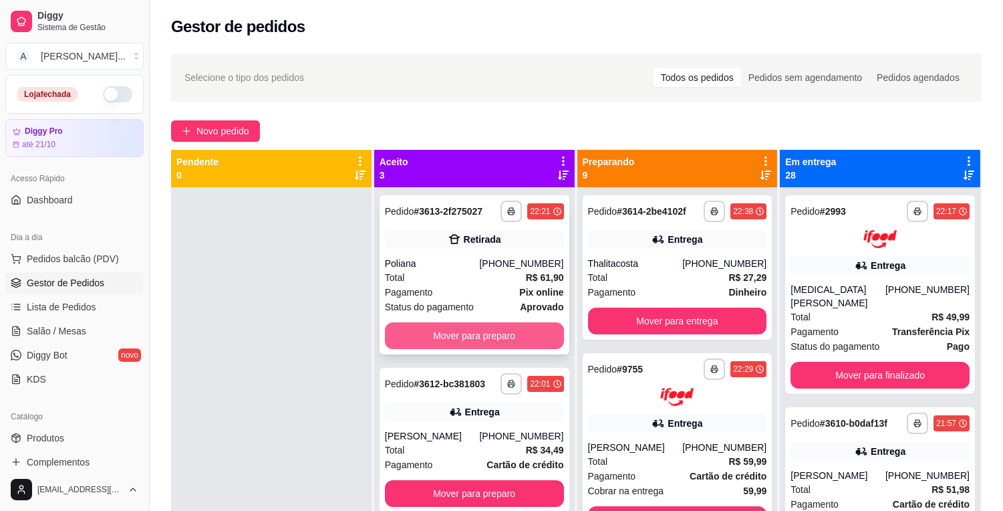
click at [478, 339] on button "Mover para preparo" at bounding box center [474, 335] width 179 height 27
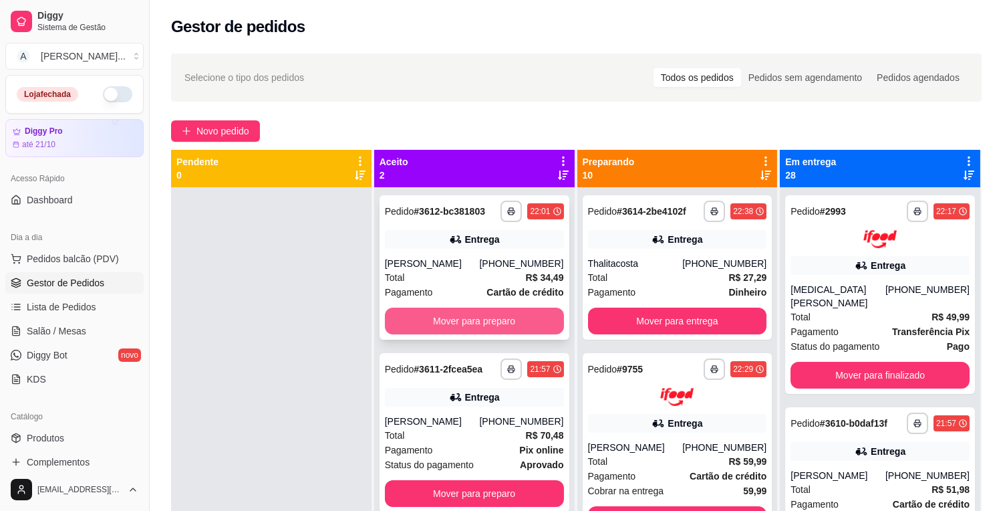
click at [489, 326] on button "Mover para preparo" at bounding box center [474, 320] width 179 height 27
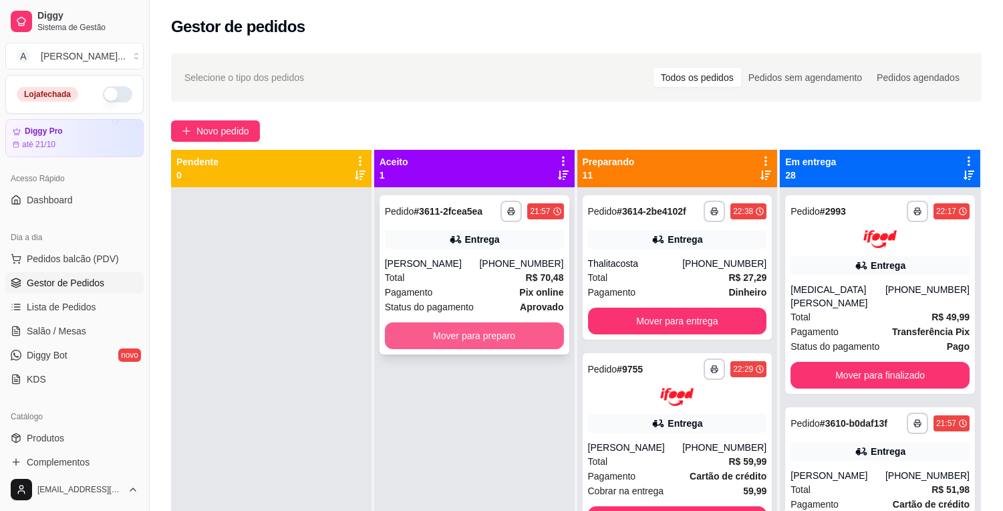
click at [487, 333] on button "Mover para preparo" at bounding box center [474, 335] width 179 height 27
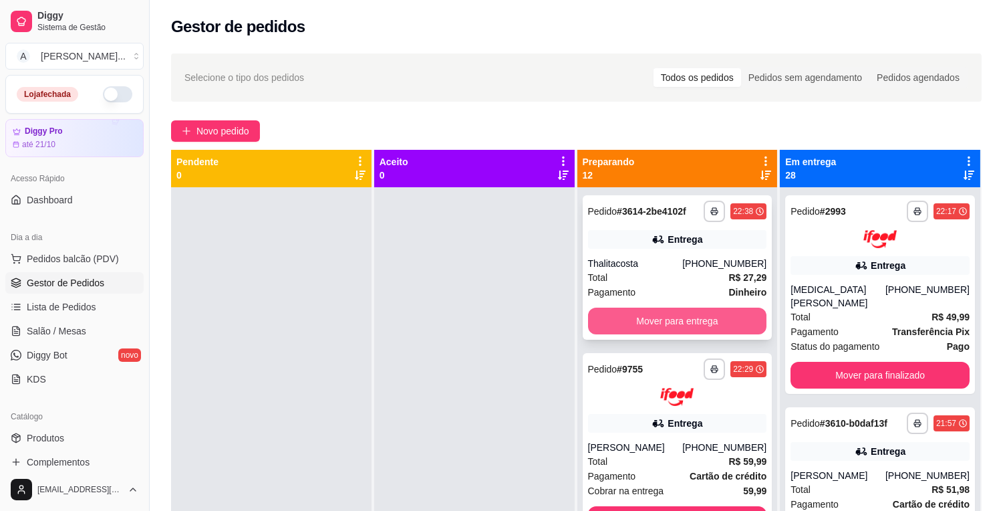
click at [687, 319] on button "Mover para entrega" at bounding box center [677, 320] width 179 height 27
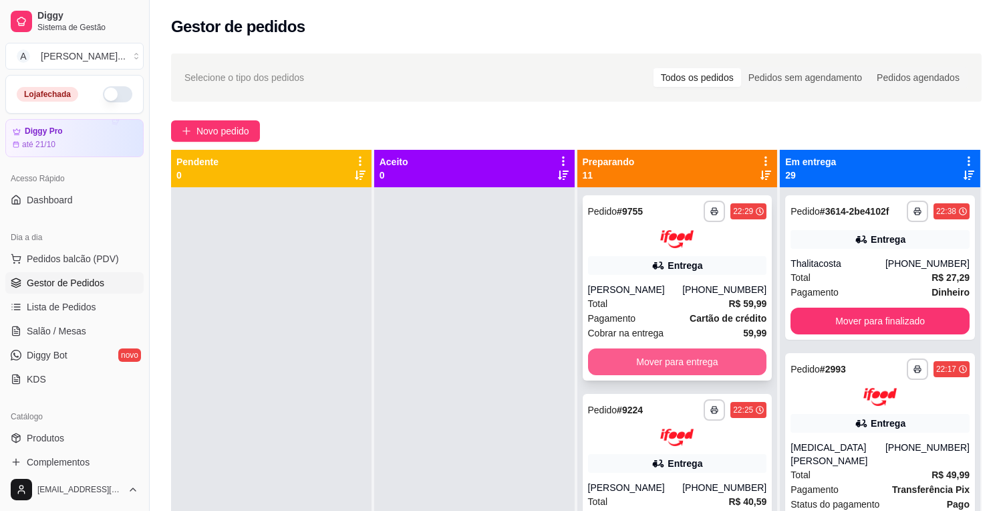
click at [705, 364] on button "Mover para entrega" at bounding box center [677, 361] width 179 height 27
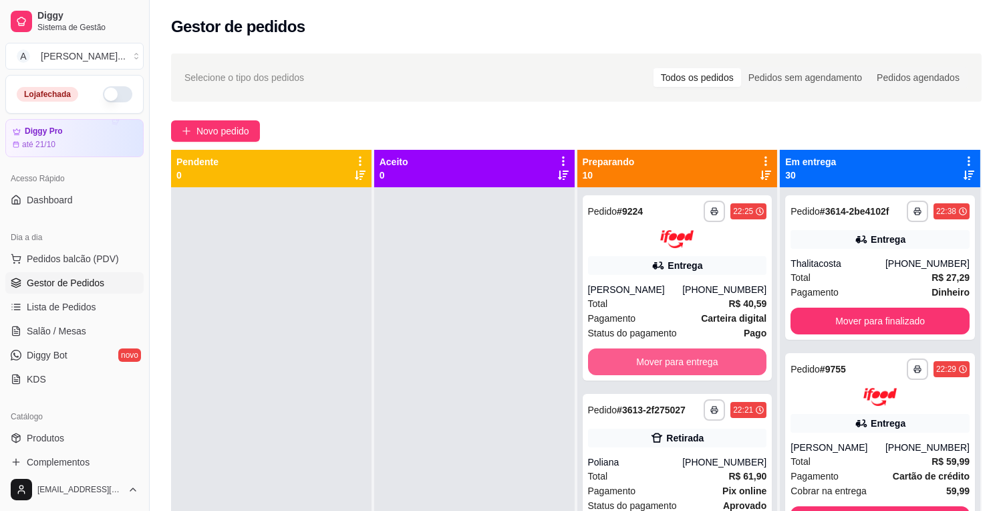
click at [705, 364] on button "Mover para entrega" at bounding box center [677, 361] width 179 height 27
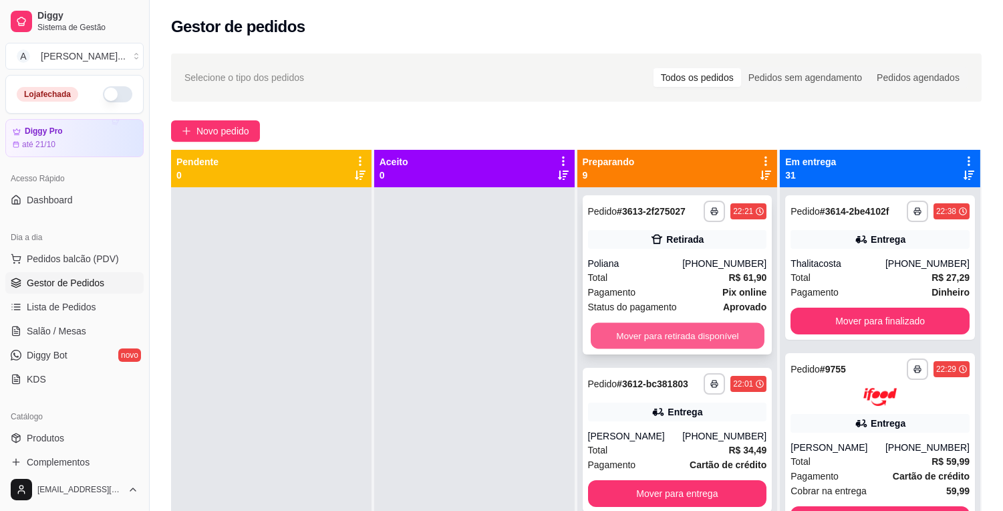
click at [710, 336] on button "Mover para retirada disponível" at bounding box center [678, 336] width 174 height 26
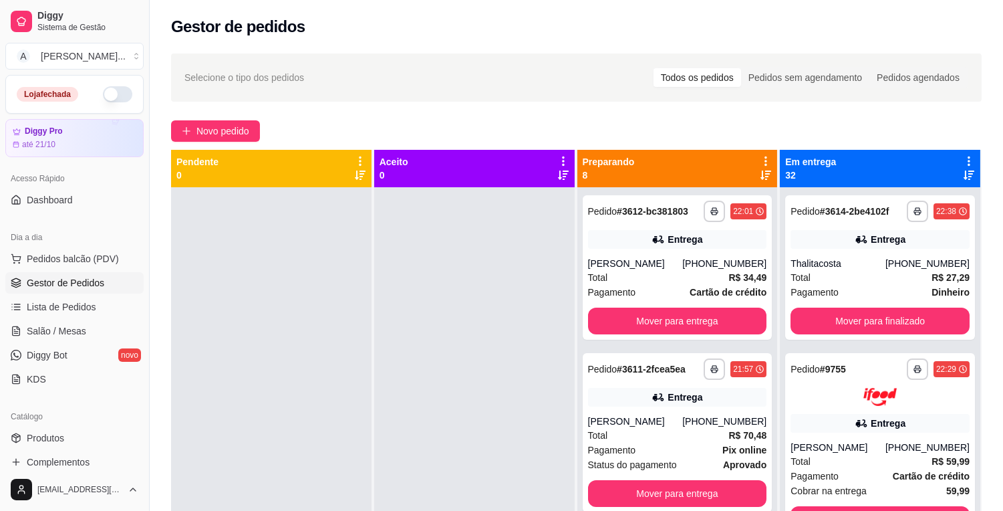
click at [710, 336] on div "**********" at bounding box center [678, 267] width 190 height 144
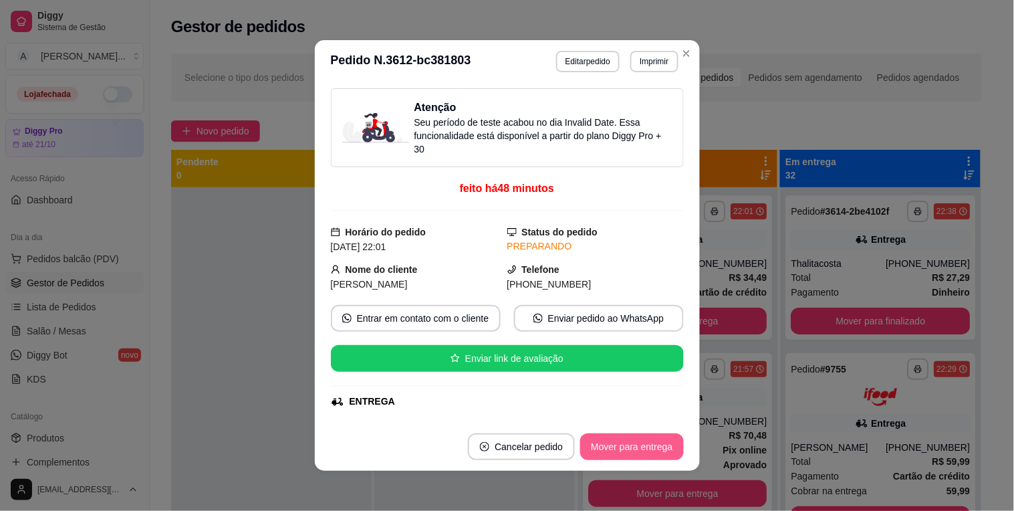
click at [649, 444] on button "Mover para entrega" at bounding box center [631, 446] width 103 height 27
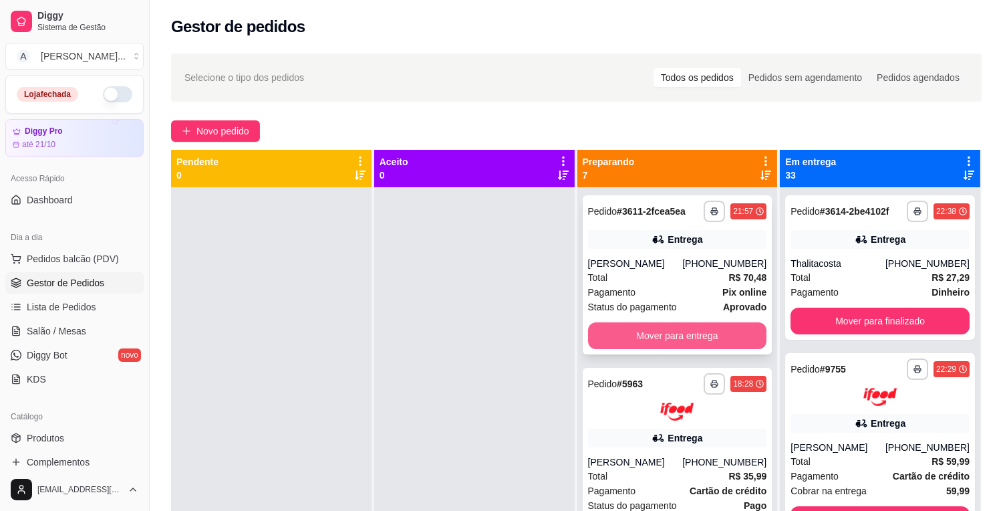
click at [676, 335] on button "Mover para entrega" at bounding box center [677, 335] width 179 height 27
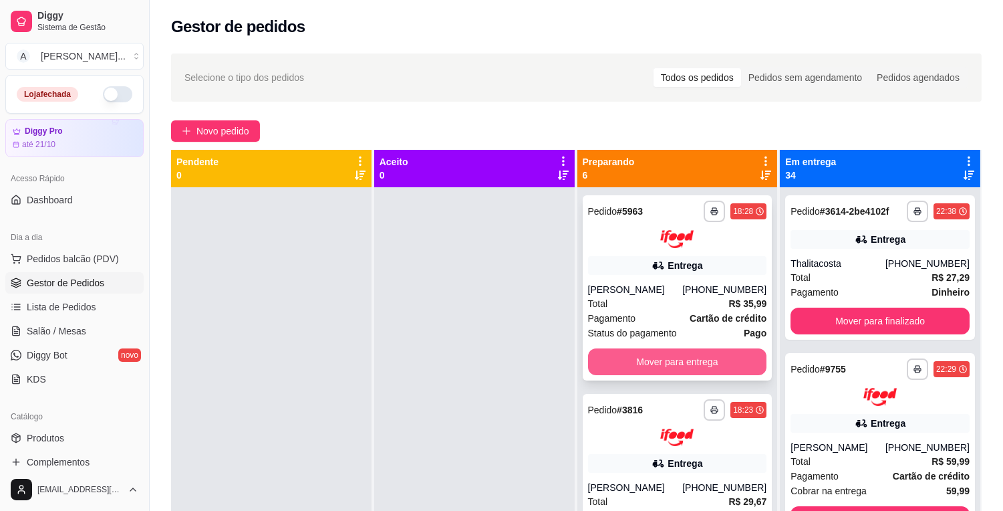
click at [682, 362] on button "Mover para entrega" at bounding box center [677, 361] width 179 height 27
click at [402, 306] on div at bounding box center [474, 442] width 201 height 511
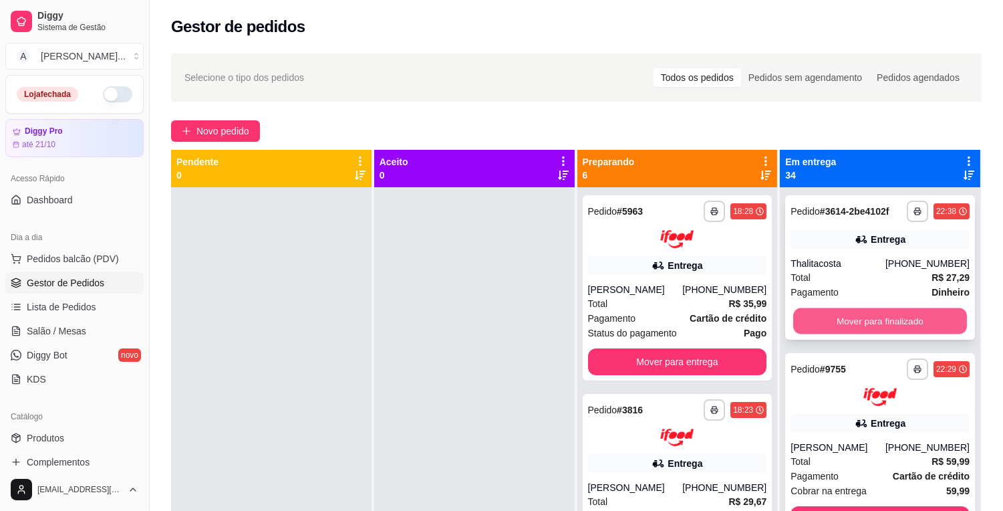
click at [825, 312] on button "Mover para finalizado" at bounding box center [880, 321] width 174 height 26
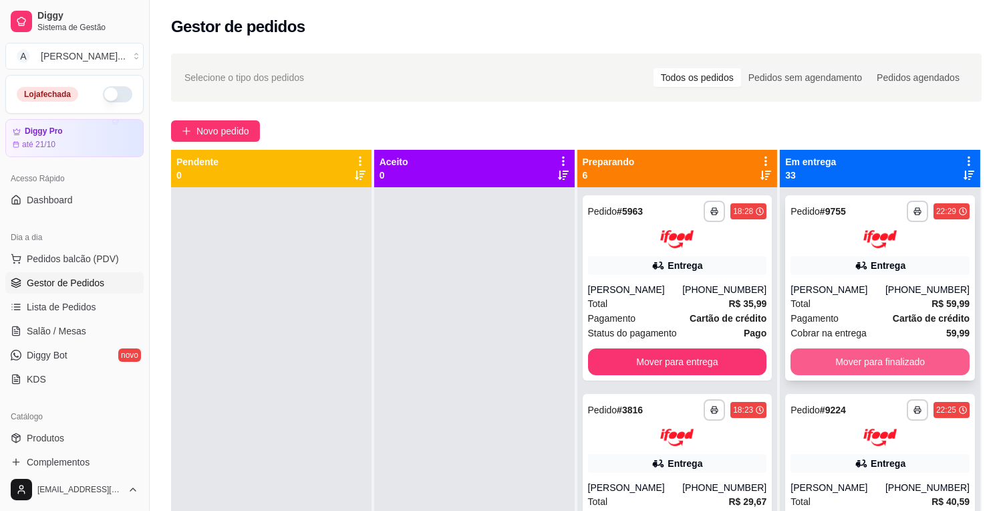
click at [843, 351] on button "Mover para finalizado" at bounding box center [880, 361] width 179 height 27
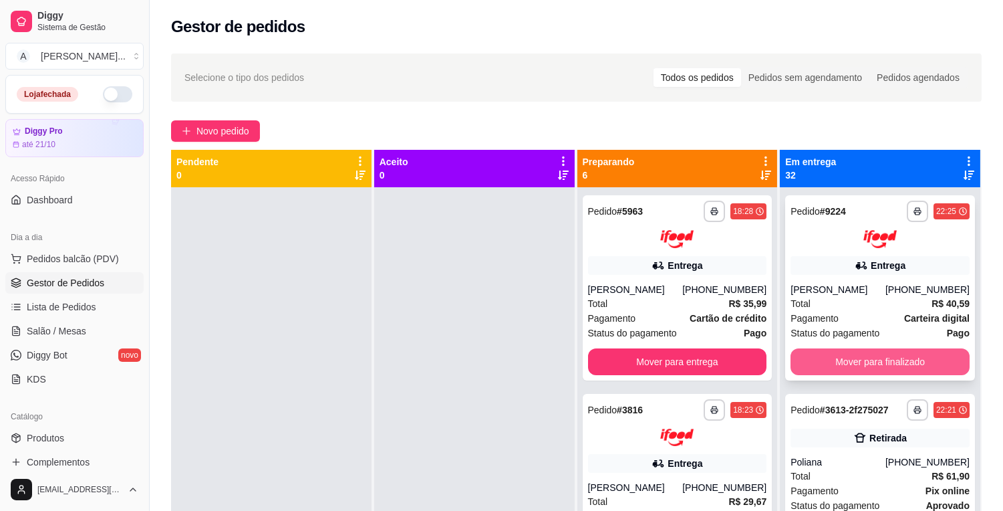
click at [849, 371] on button "Mover para finalizado" at bounding box center [880, 361] width 179 height 27
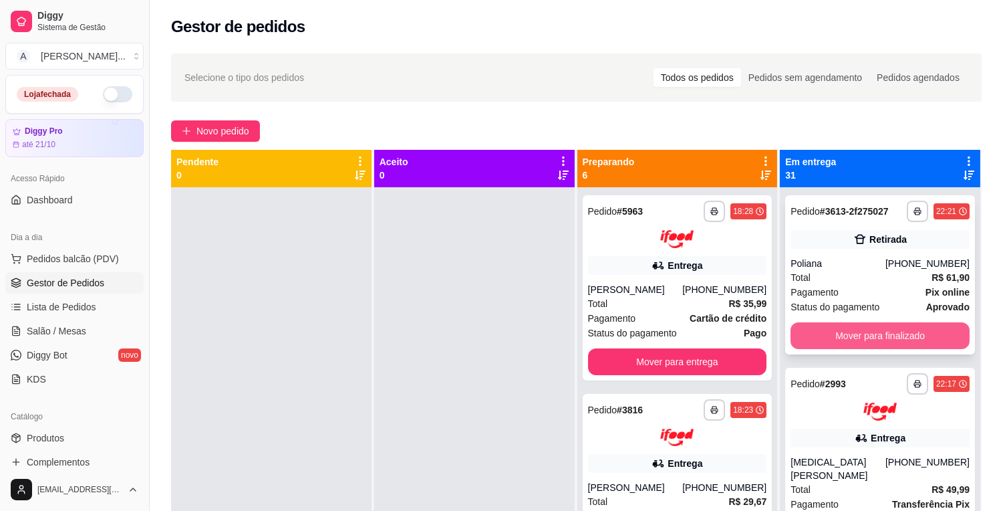
click at [878, 330] on button "Mover para finalizado" at bounding box center [880, 335] width 179 height 27
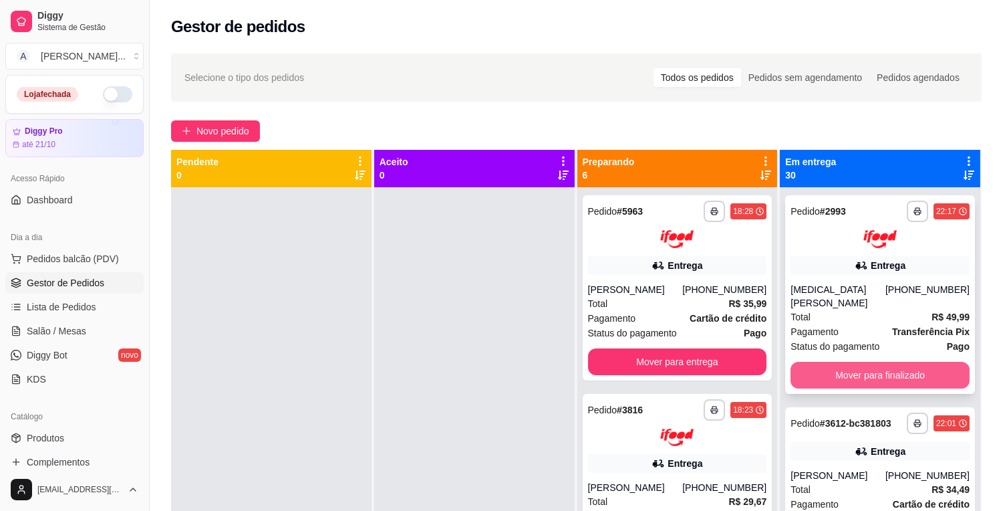
click at [864, 362] on button "Mover para finalizado" at bounding box center [880, 375] width 179 height 27
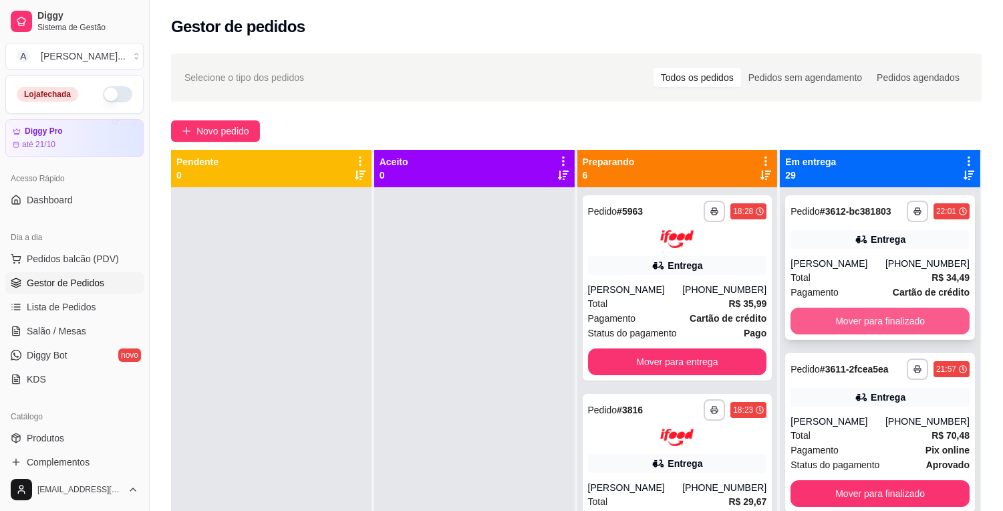
click at [886, 323] on button "Mover para finalizado" at bounding box center [880, 320] width 179 height 27
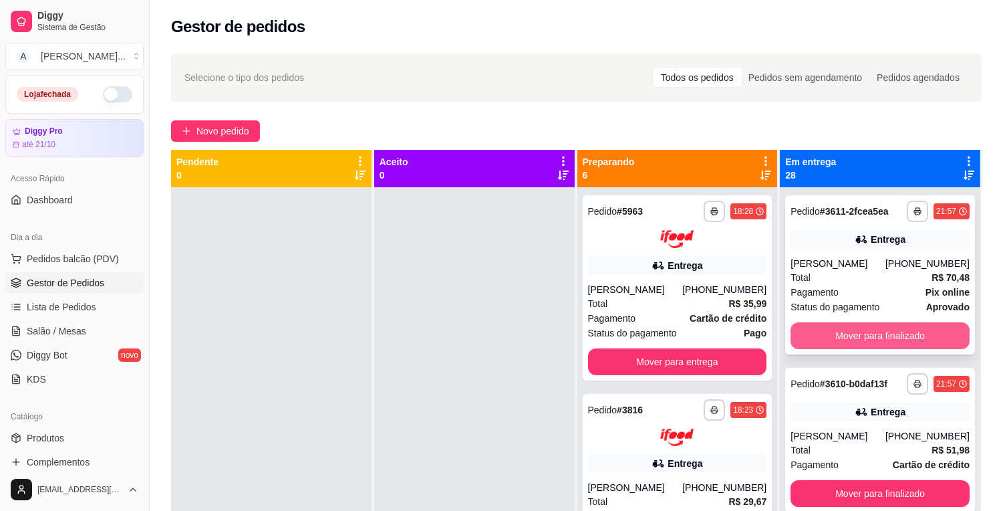
click at [886, 332] on button "Mover para finalizado" at bounding box center [880, 335] width 179 height 27
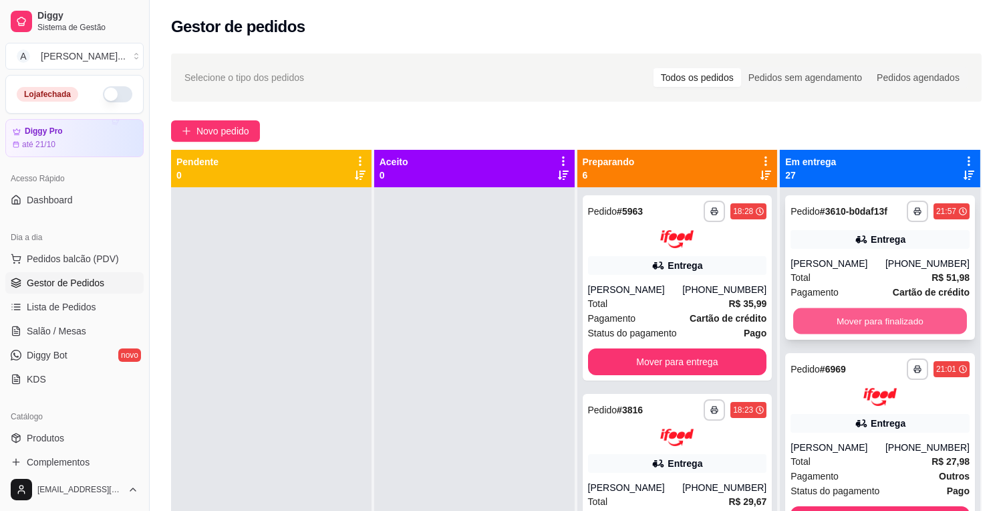
click at [891, 325] on button "Mover para finalizado" at bounding box center [880, 321] width 174 height 26
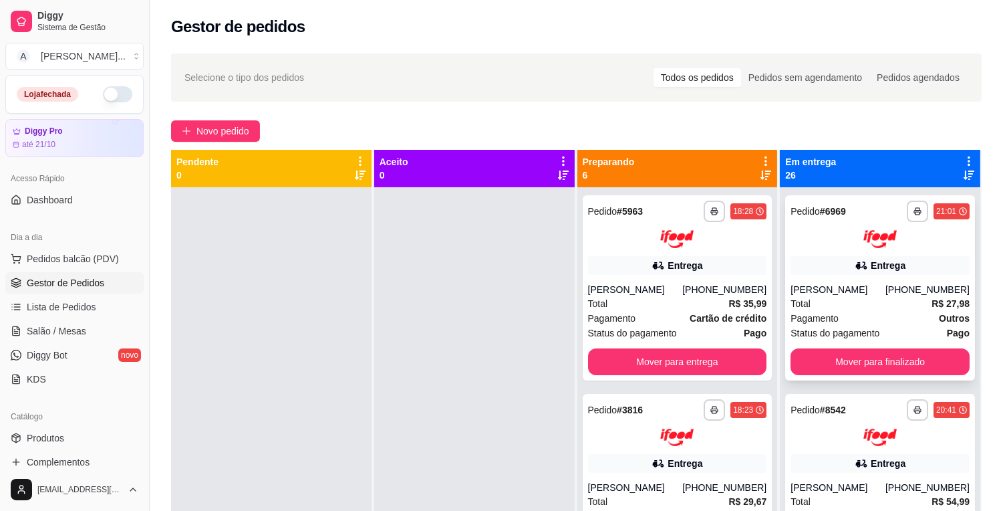
click at [889, 346] on div "**********" at bounding box center [880, 287] width 190 height 185
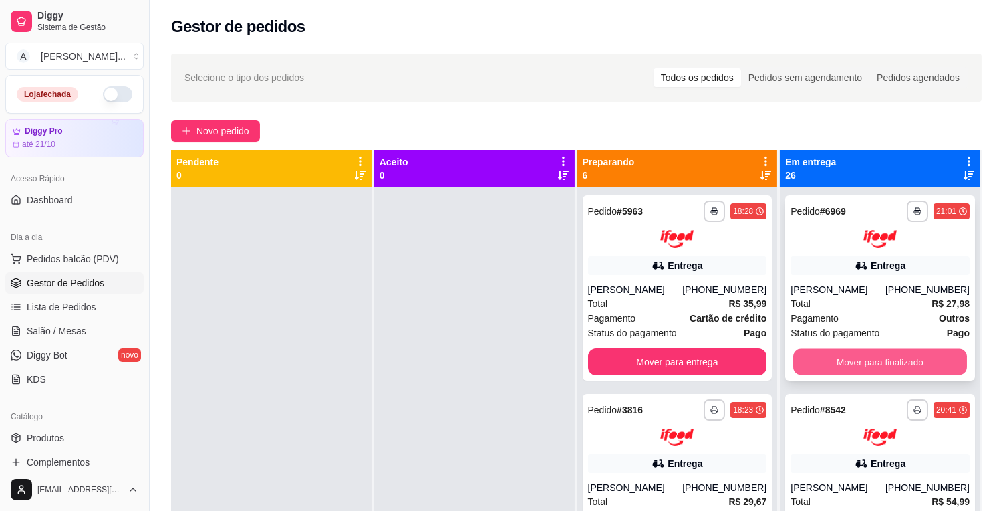
click at [881, 366] on button "Mover para finalizado" at bounding box center [880, 361] width 174 height 26
click at [883, 365] on button "Mover para finalizado" at bounding box center [880, 361] width 179 height 27
click at [883, 365] on button "Mover para finalizado" at bounding box center [880, 361] width 174 height 26
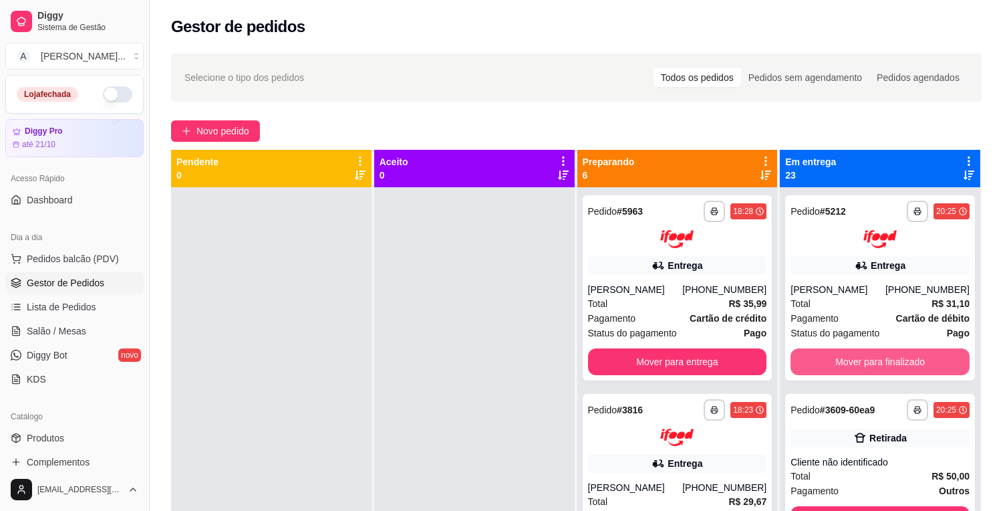
click at [883, 365] on button "Mover para finalizado" at bounding box center [880, 361] width 179 height 27
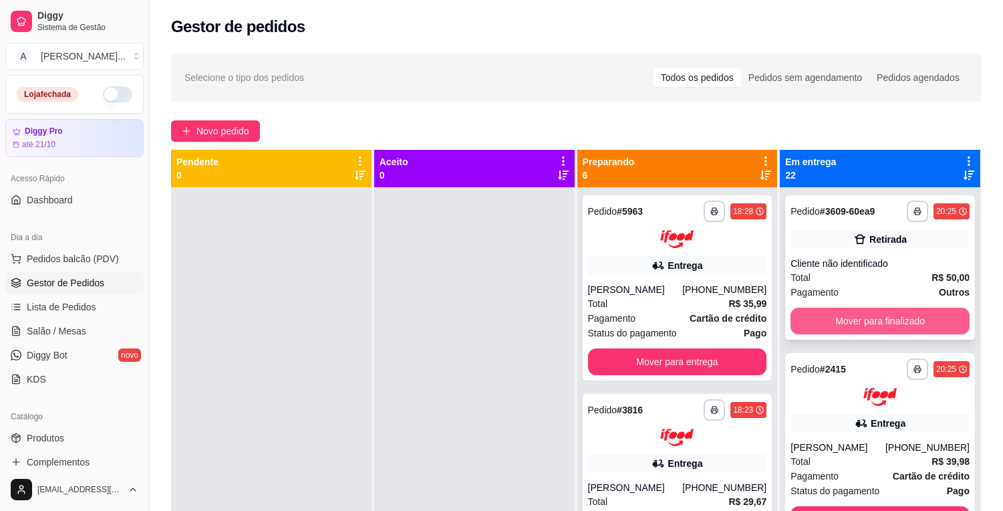
click at [903, 326] on button "Mover para finalizado" at bounding box center [880, 320] width 179 height 27
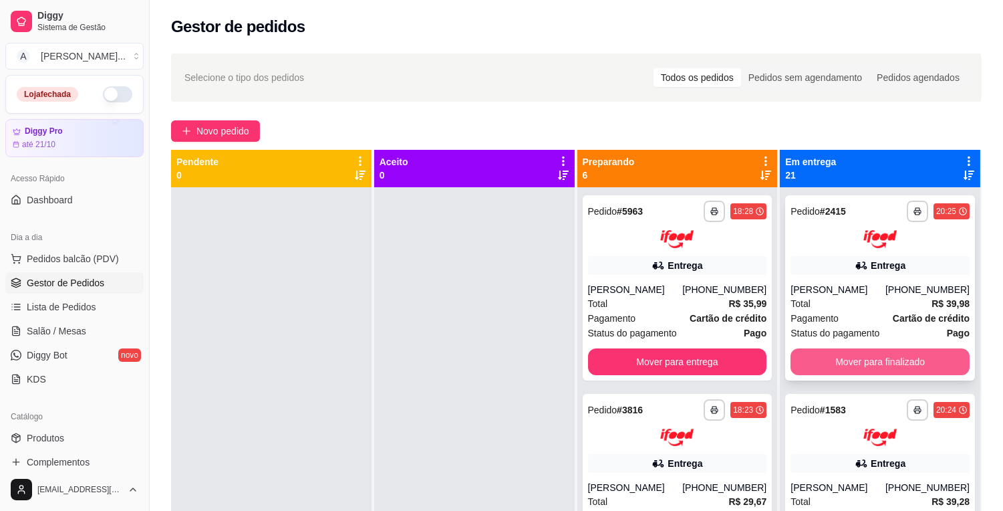
click at [900, 354] on button "Mover para finalizado" at bounding box center [880, 361] width 179 height 27
click at [900, 354] on button "Mover para finalizado" at bounding box center [880, 361] width 174 height 26
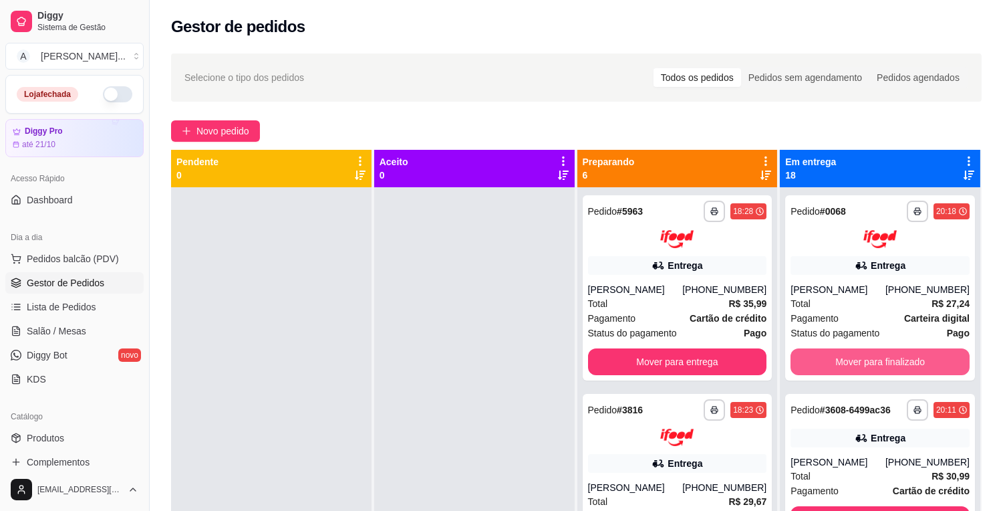
click at [900, 354] on button "Mover para finalizado" at bounding box center [880, 361] width 179 height 27
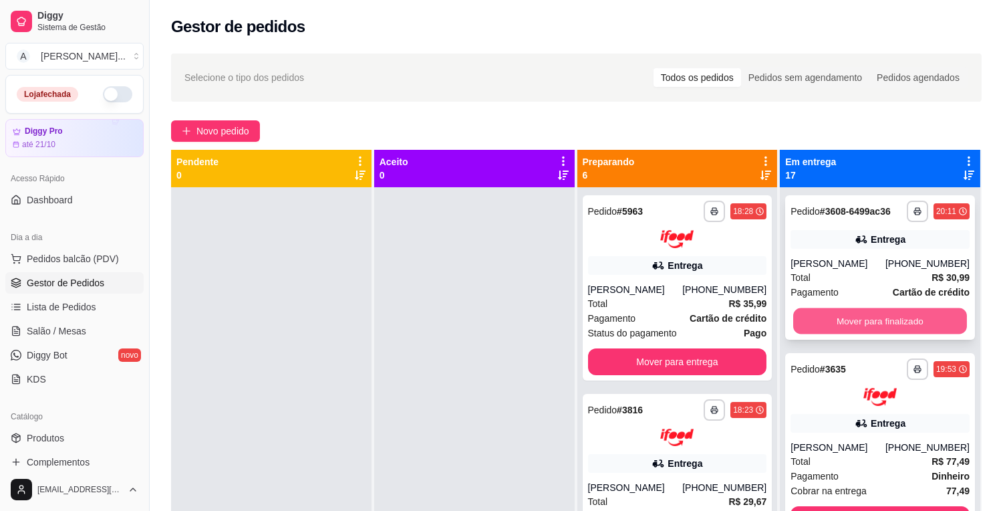
click at [912, 323] on button "Mover para finalizado" at bounding box center [880, 321] width 174 height 26
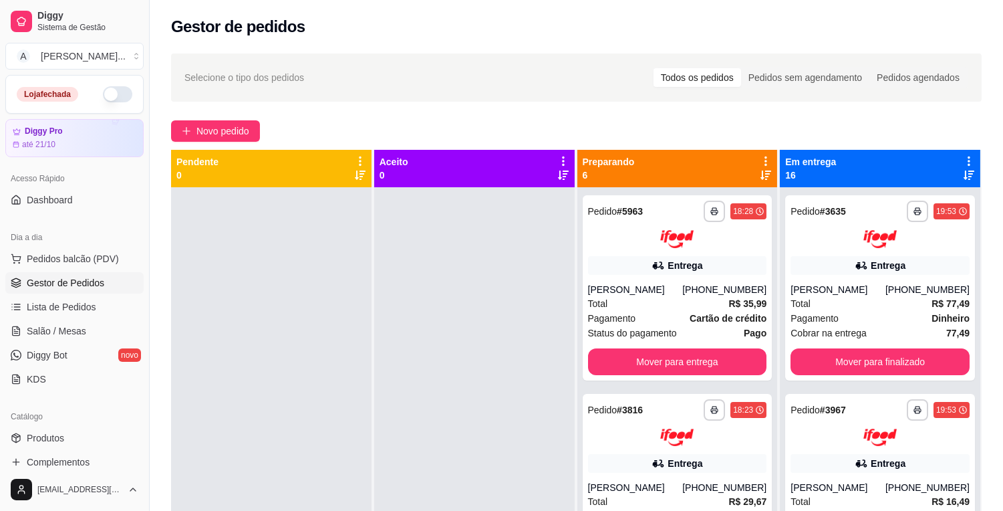
click at [932, 323] on strong "Dinheiro" at bounding box center [951, 318] width 38 height 11
click at [905, 356] on button "Mover para finalizado" at bounding box center [880, 361] width 179 height 27
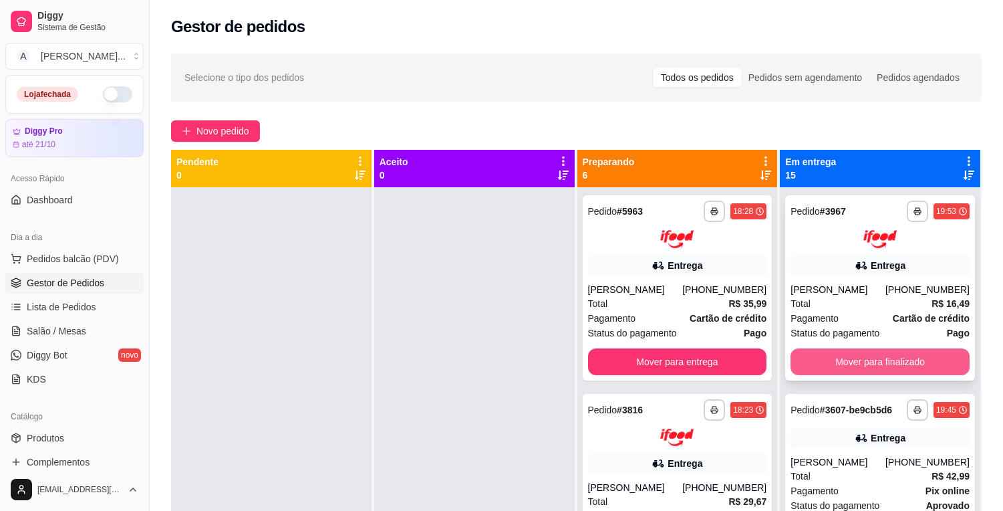
click at [904, 375] on button "Mover para finalizado" at bounding box center [880, 361] width 179 height 27
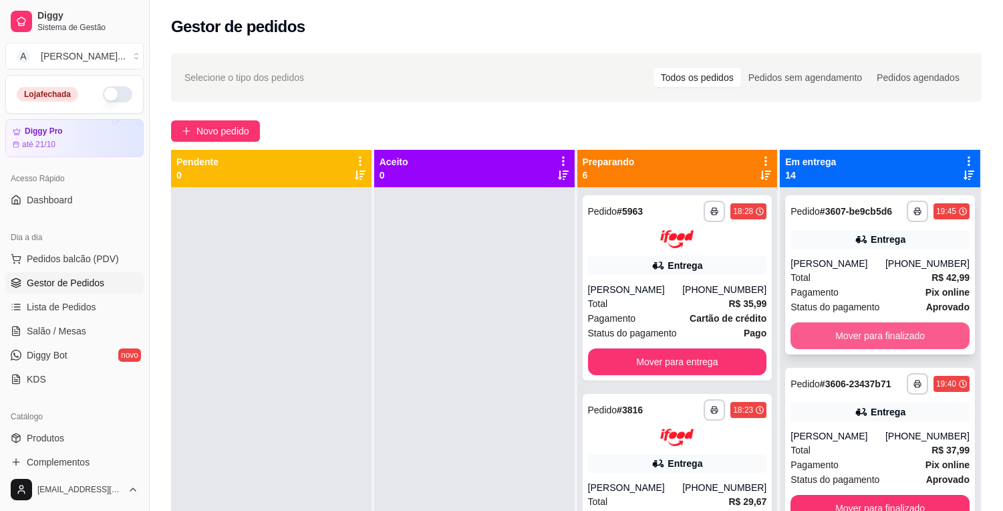
click at [917, 338] on button "Mover para finalizado" at bounding box center [880, 335] width 179 height 27
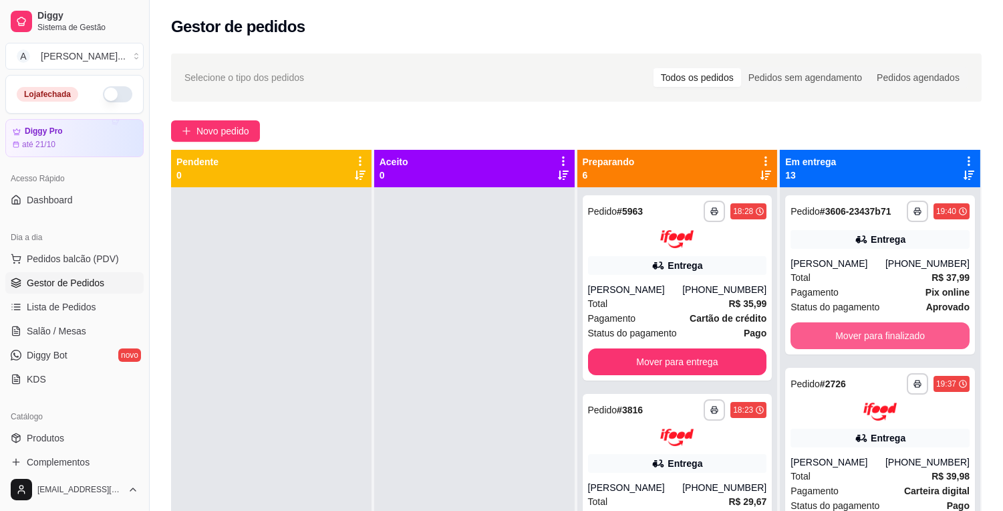
click at [917, 338] on button "Mover para finalizado" at bounding box center [880, 335] width 179 height 27
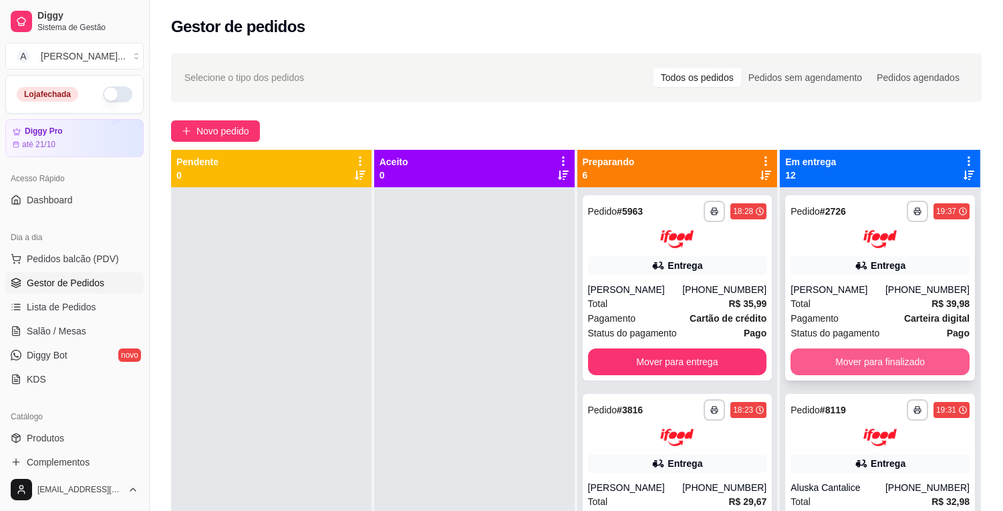
click at [914, 350] on button "Mover para finalizado" at bounding box center [880, 361] width 179 height 27
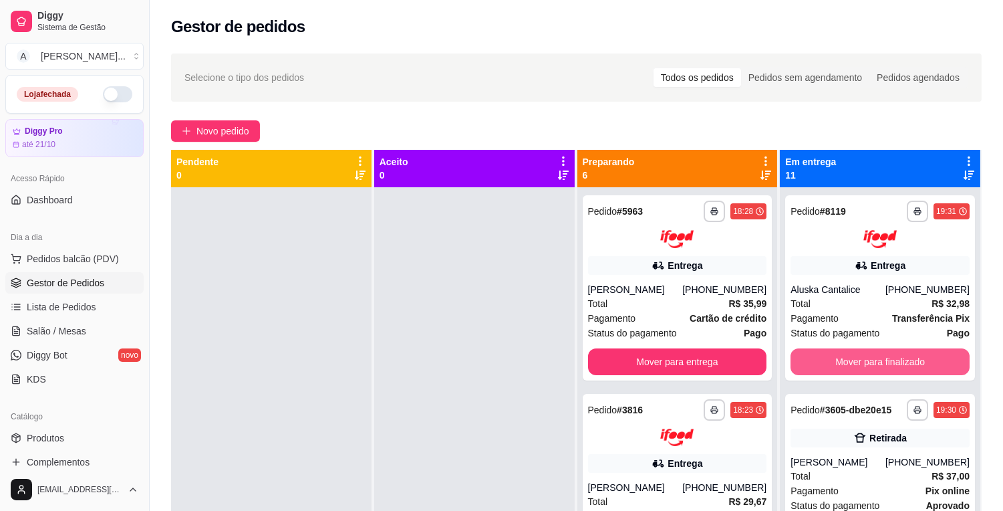
click at [914, 350] on button "Mover para finalizado" at bounding box center [880, 361] width 179 height 27
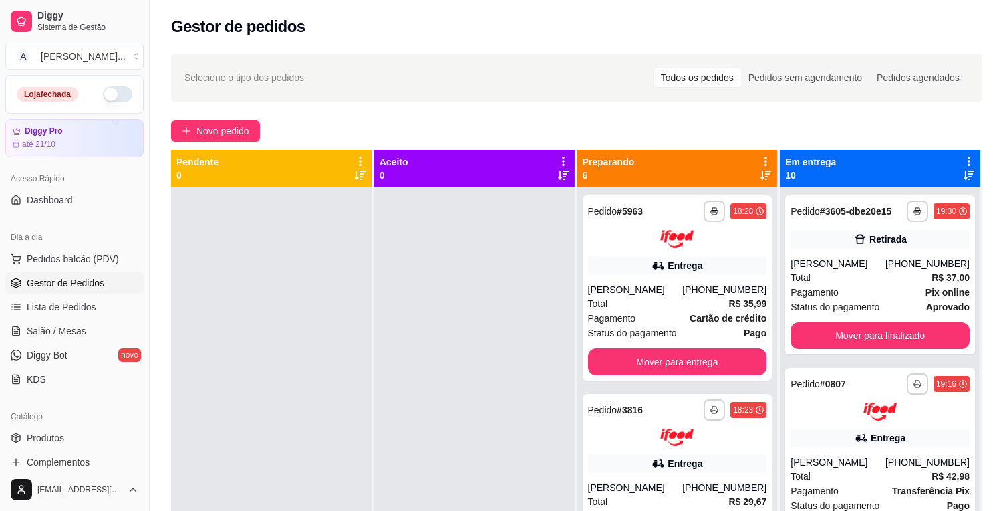
click at [914, 350] on div "**********" at bounding box center [880, 274] width 190 height 159
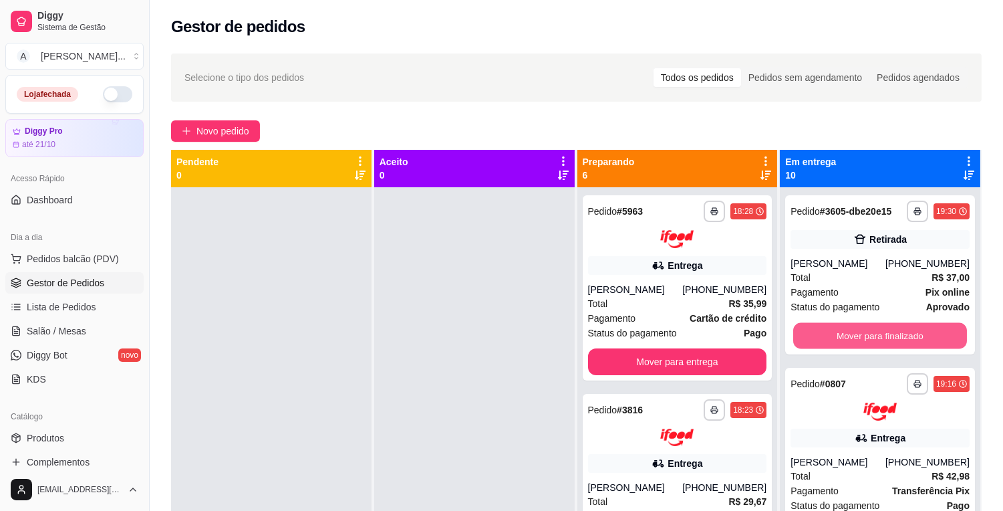
click at [918, 342] on button "Mover para finalizado" at bounding box center [880, 336] width 174 height 26
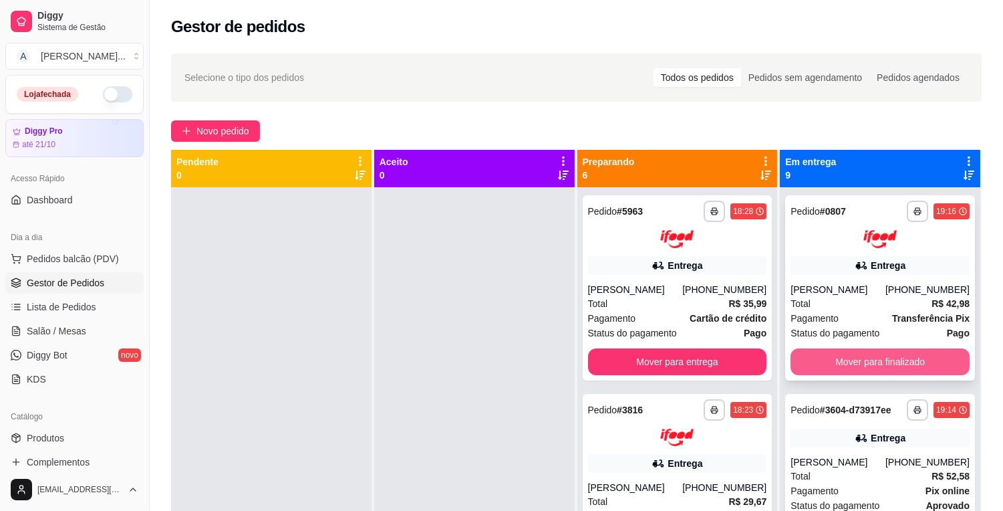
click at [914, 356] on button "Mover para finalizado" at bounding box center [880, 361] width 179 height 27
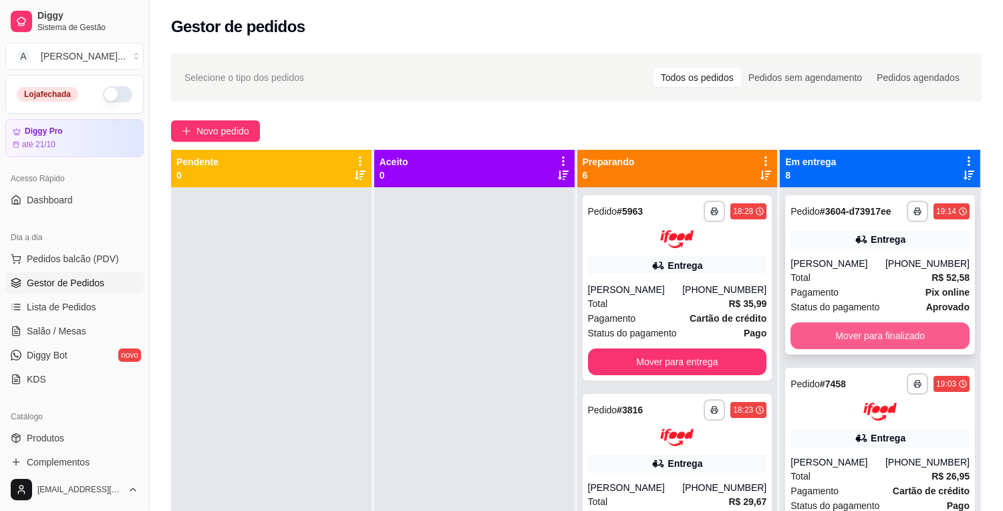
click at [917, 340] on button "Mover para finalizado" at bounding box center [880, 335] width 179 height 27
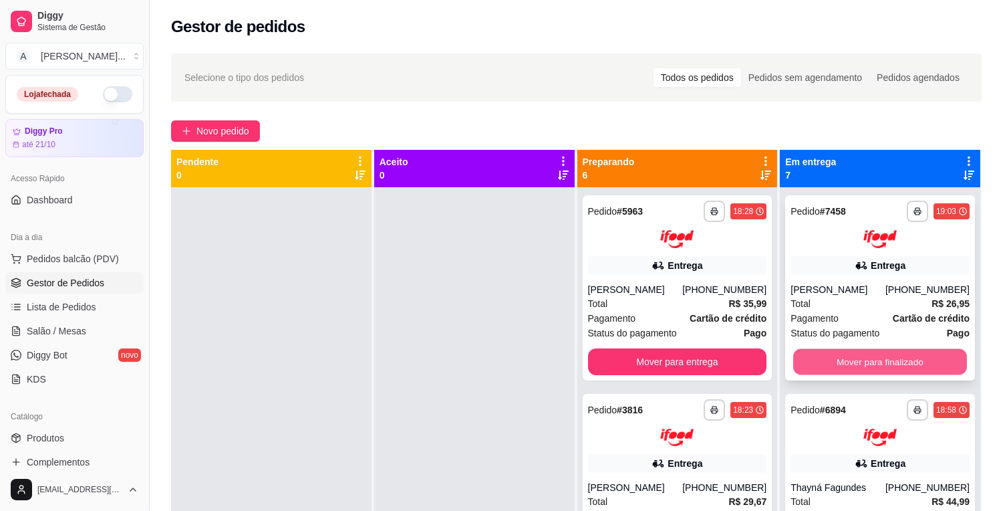
click at [882, 364] on button "Mover para finalizado" at bounding box center [880, 361] width 174 height 26
click at [882, 364] on button "Mover para finalizado" at bounding box center [880, 361] width 179 height 27
click at [882, 362] on button "Mover para finalizado" at bounding box center [880, 361] width 179 height 27
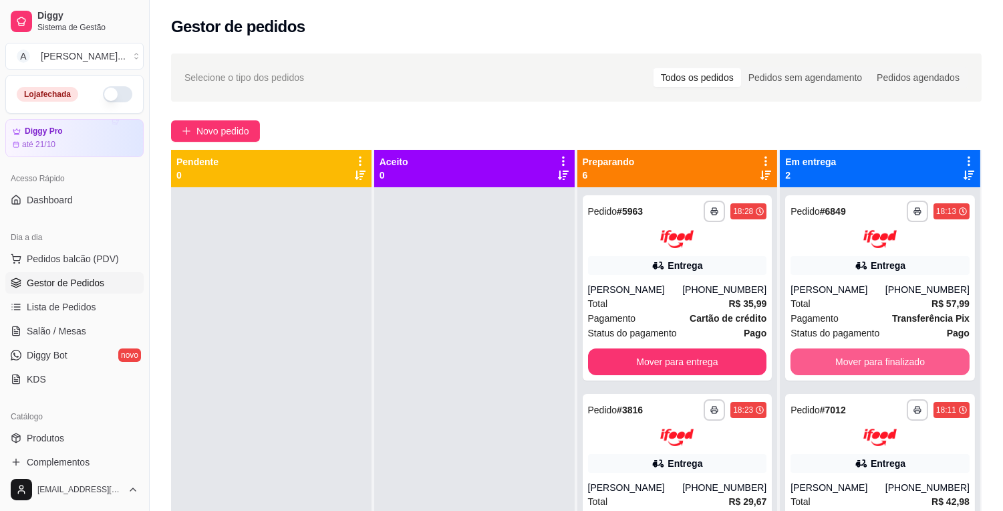
click at [882, 362] on button "Mover para finalizado" at bounding box center [880, 361] width 179 height 27
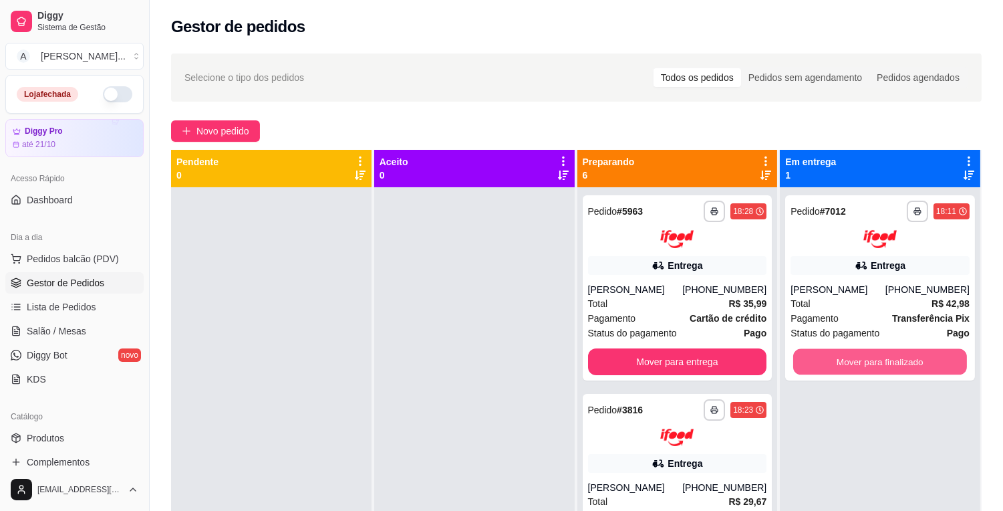
click at [882, 362] on button "Mover para finalizado" at bounding box center [880, 361] width 174 height 26
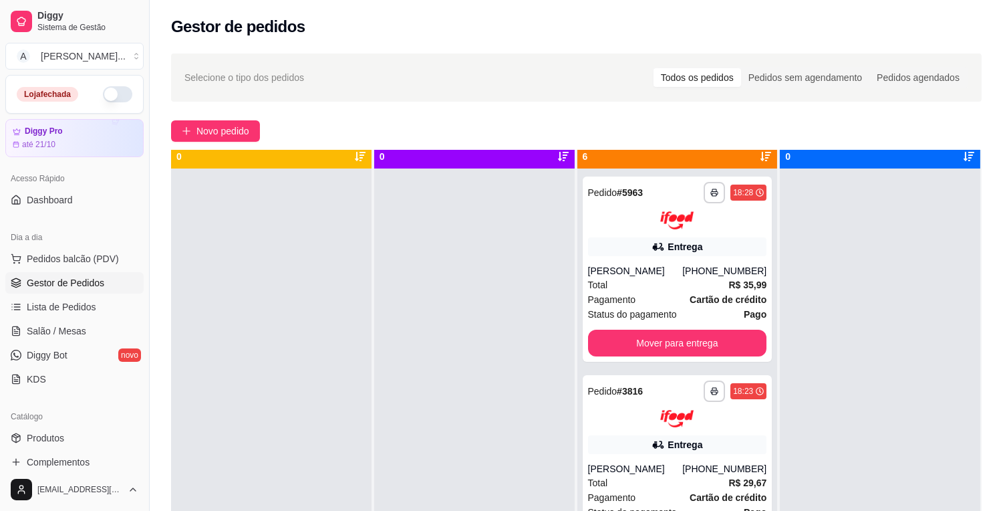
scroll to position [37, 0]
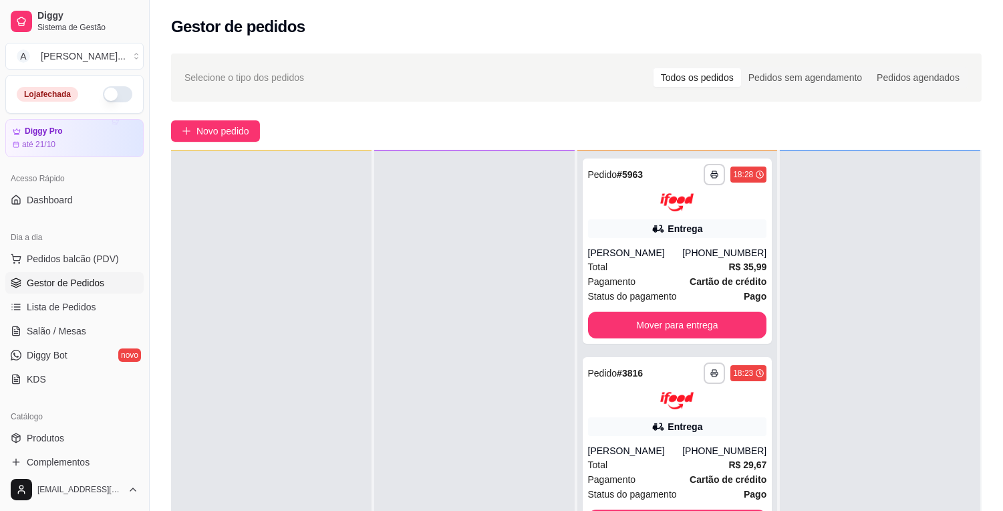
click at [834, 293] on div at bounding box center [880, 405] width 201 height 511
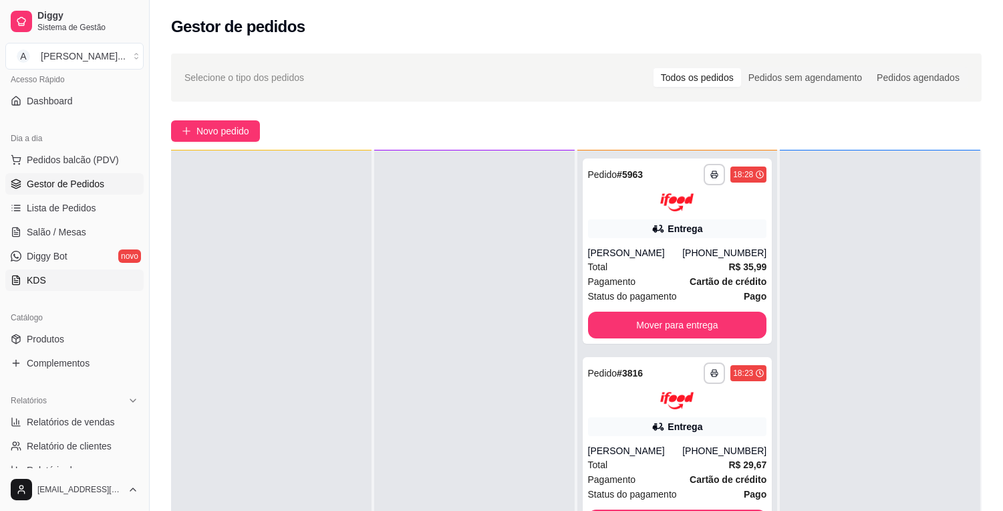
scroll to position [148, 0]
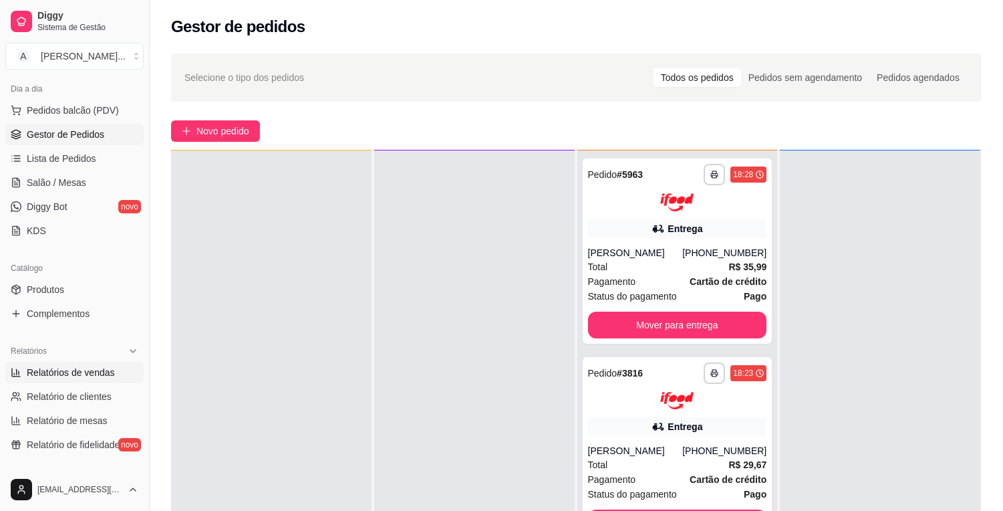
click at [74, 375] on span "Relatórios de vendas" at bounding box center [71, 372] width 88 height 13
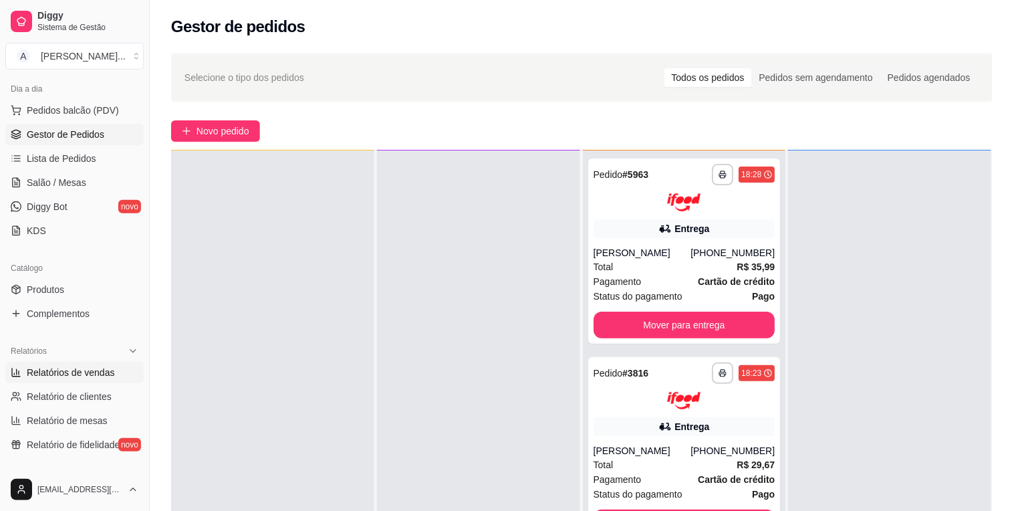
select select "ALL"
select select "0"
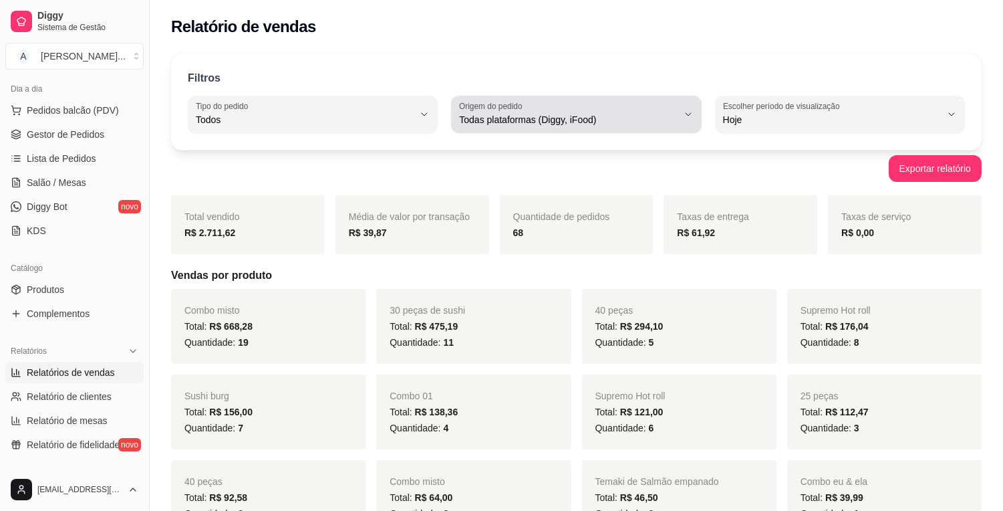
click at [610, 122] on span "Todas plataformas (Diggy, iFood)" at bounding box center [568, 119] width 218 height 13
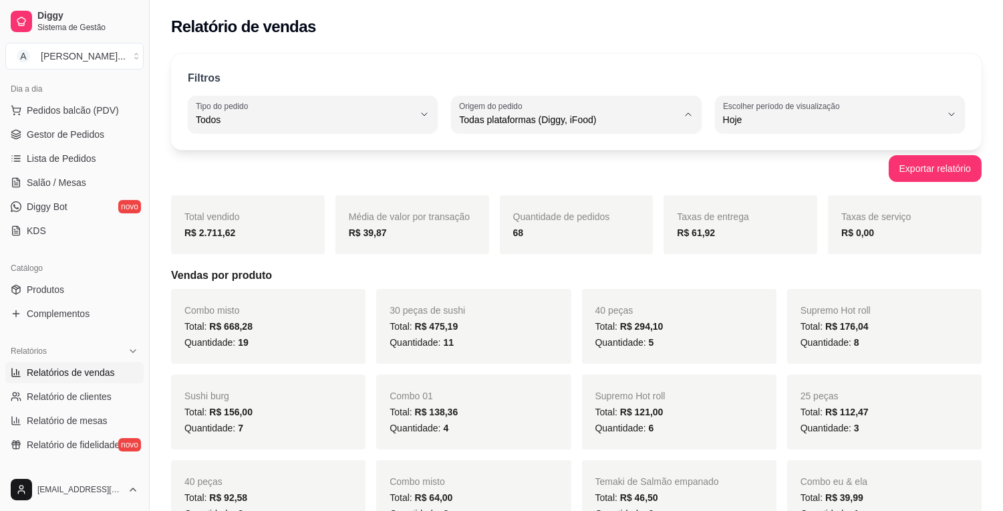
click at [591, 202] on span "iFood" at bounding box center [570, 195] width 207 height 13
type input "IFOOD"
select select "IFOOD"
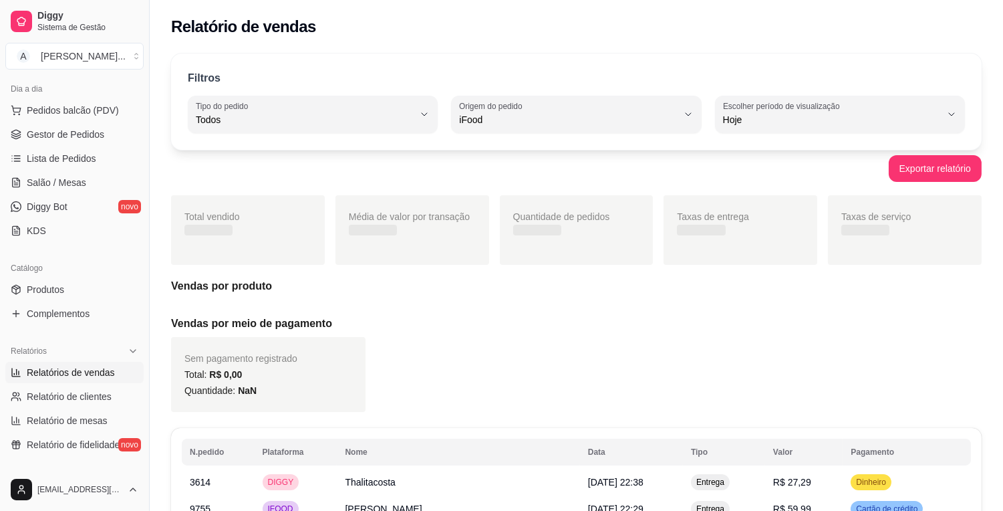
scroll to position [12, 0]
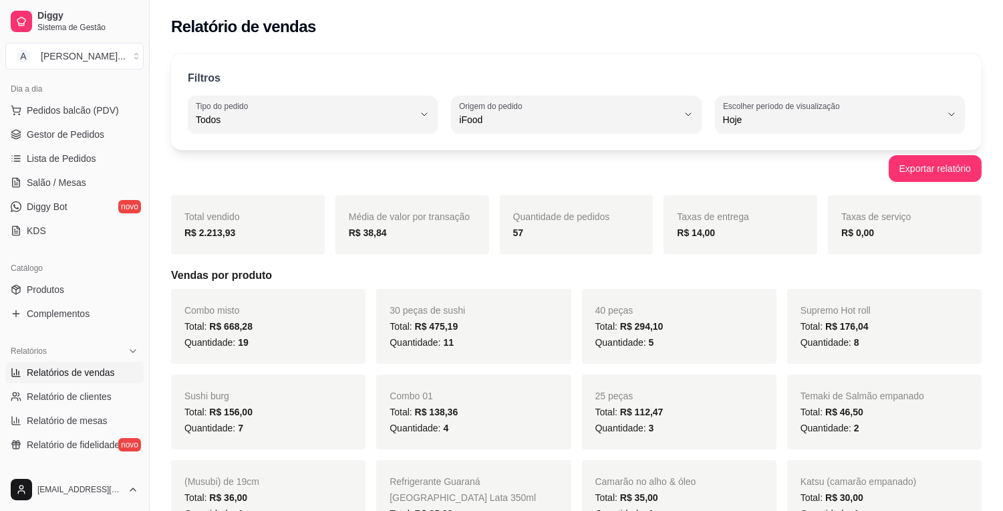
click at [206, 233] on strong "R$ 2.213,93" at bounding box center [209, 232] width 51 height 11
copy strong "R$ 2.213,93"
click at [938, 43] on div "Relatório de vendas" at bounding box center [577, 22] width 854 height 45
